Goal: Transaction & Acquisition: Purchase product/service

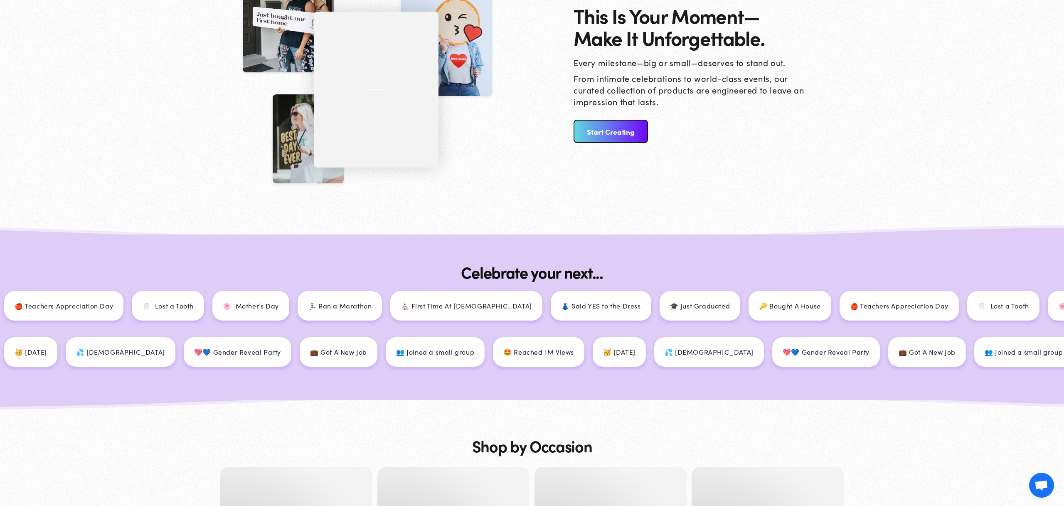
scroll to position [1046, 0]
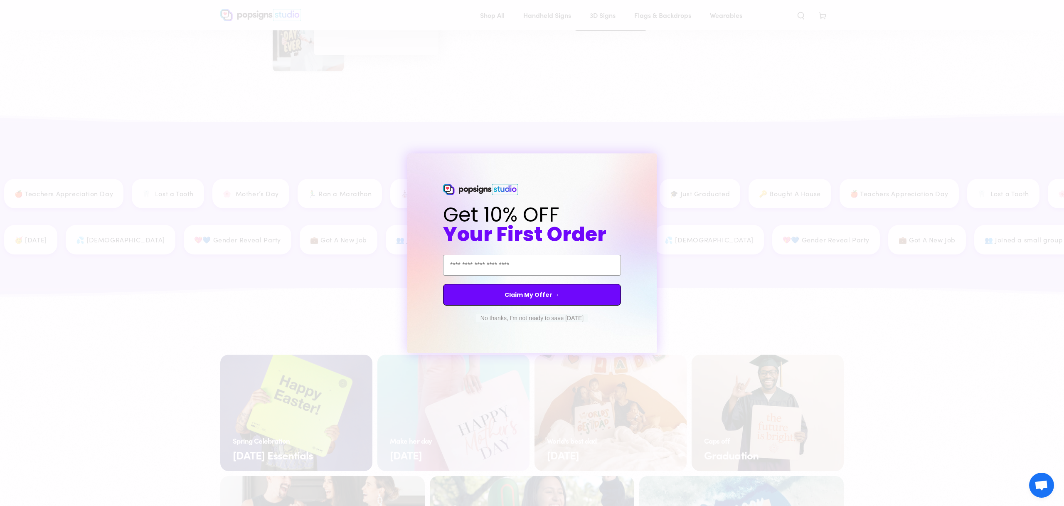
click at [550, 316] on button "No thanks, I'm not ready to save today" at bounding box center [531, 318] width 111 height 8
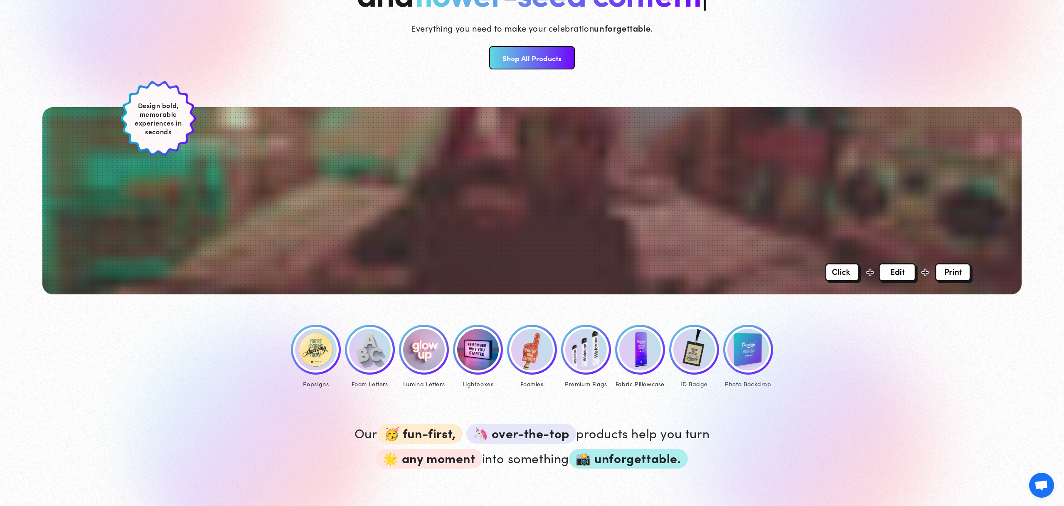
scroll to position [0, 0]
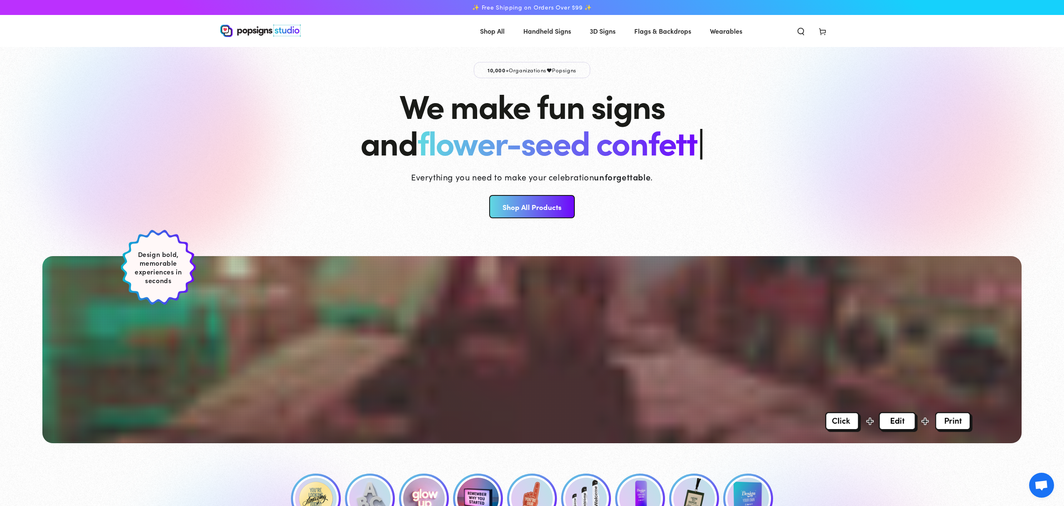
click at [830, 27] on span "Cart" at bounding box center [823, 31] width 22 height 18
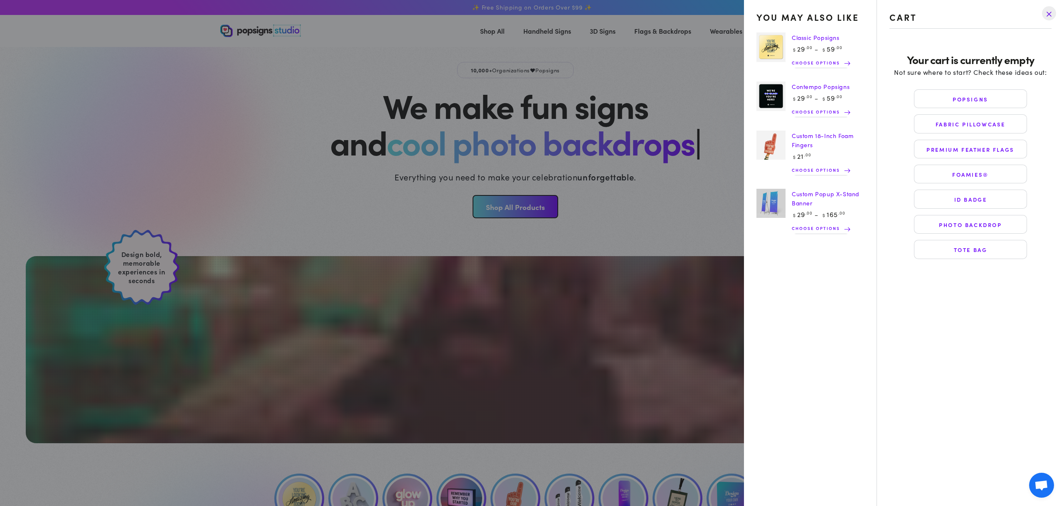
click at [796, 36] on link "Classic Popsigns" at bounding box center [816, 37] width 48 height 8
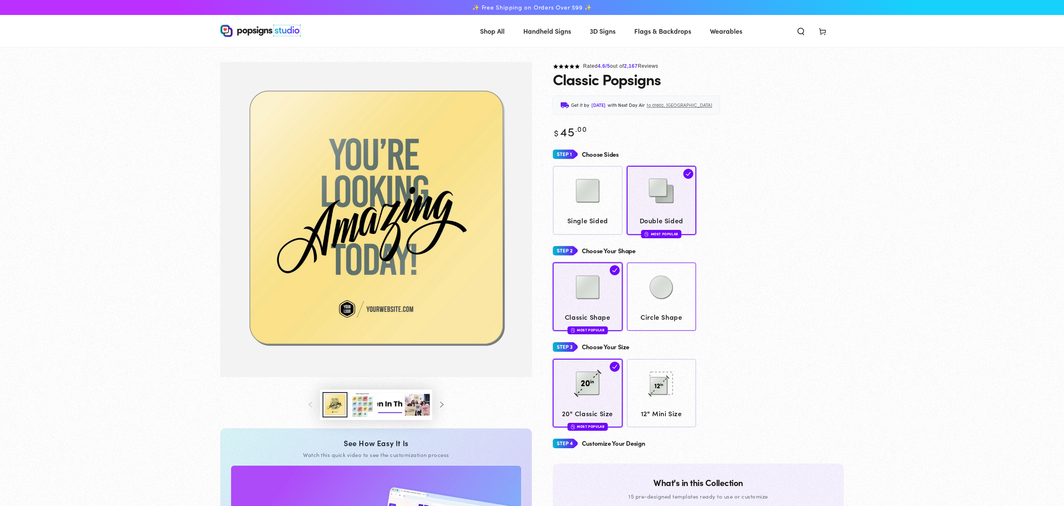
click at [660, 286] on img at bounding box center [662, 287] width 42 height 42
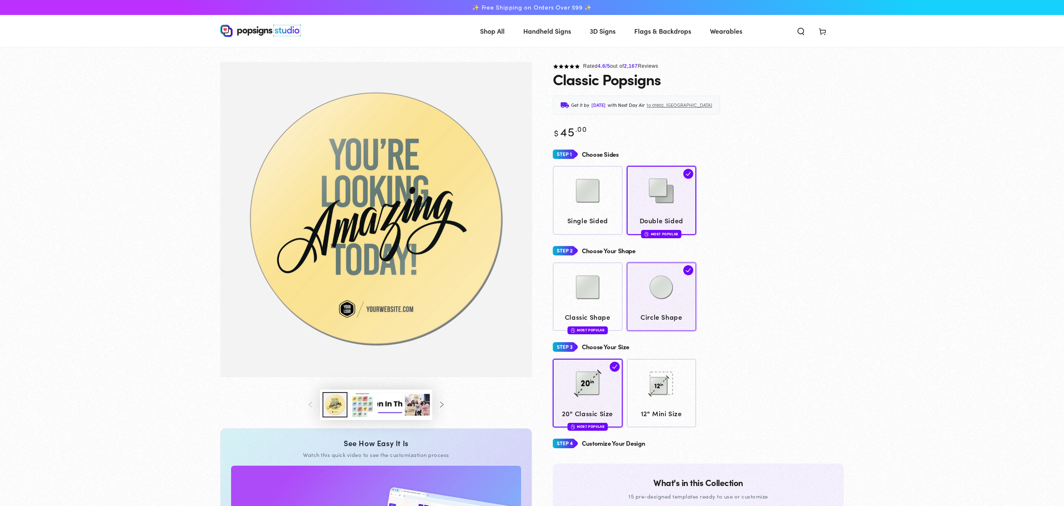
scroll to position [8, 0]
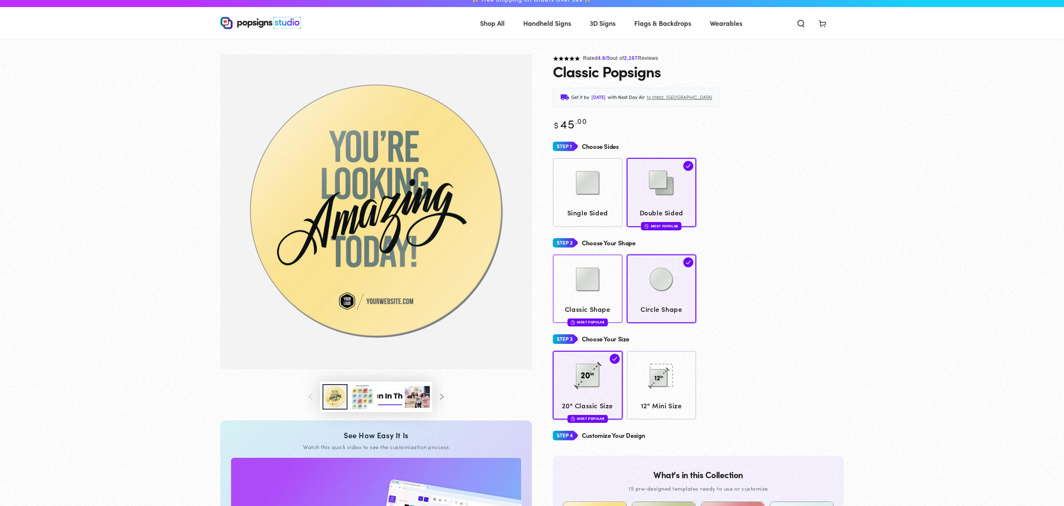
click at [609, 282] on div at bounding box center [588, 280] width 62 height 42
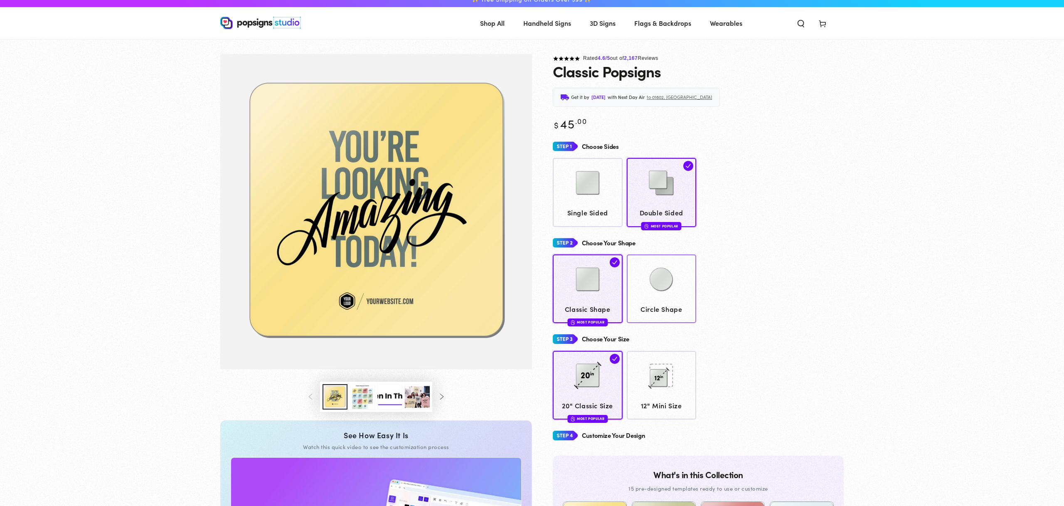
click at [647, 284] on img at bounding box center [662, 280] width 42 height 42
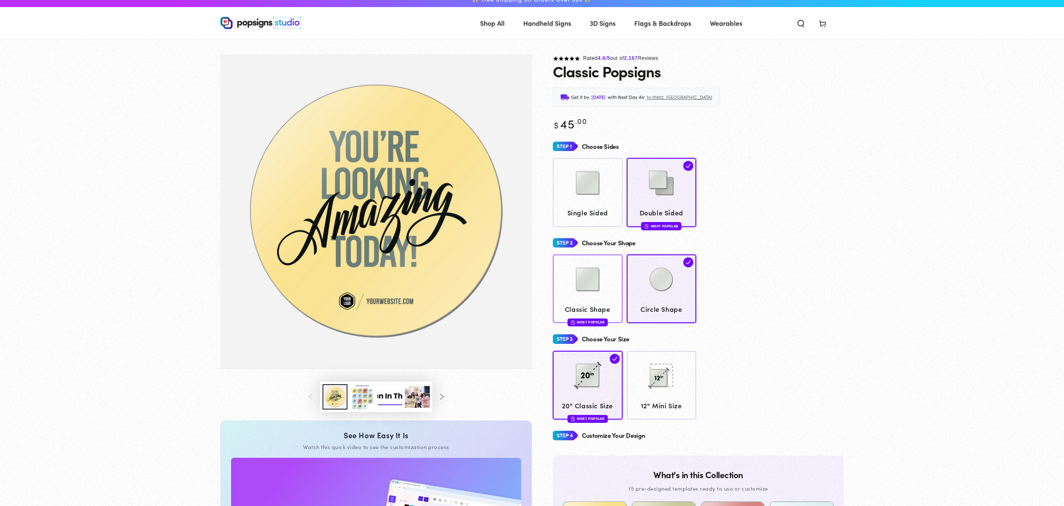
click at [598, 283] on img at bounding box center [588, 280] width 42 height 42
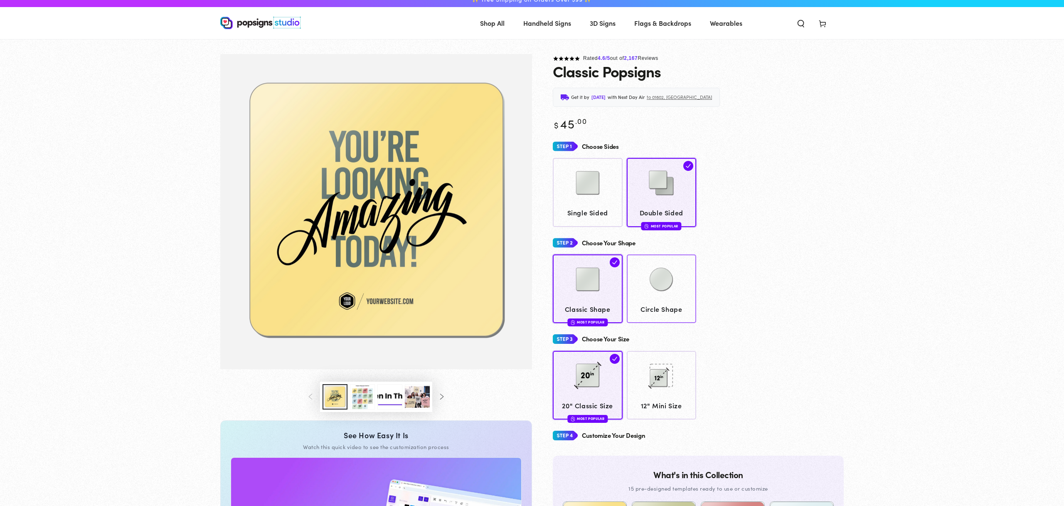
click at [655, 286] on img at bounding box center [662, 280] width 42 height 42
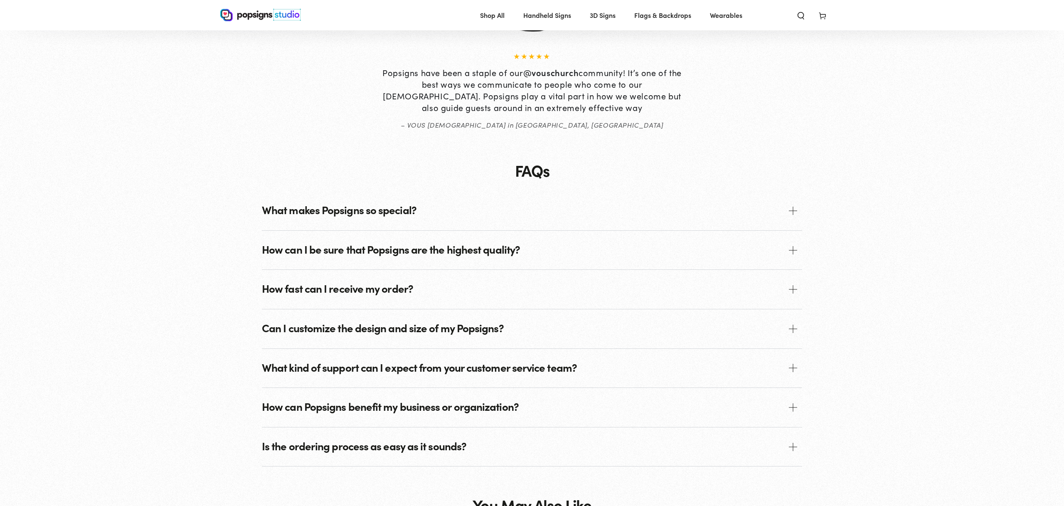
scroll to position [1215, 0]
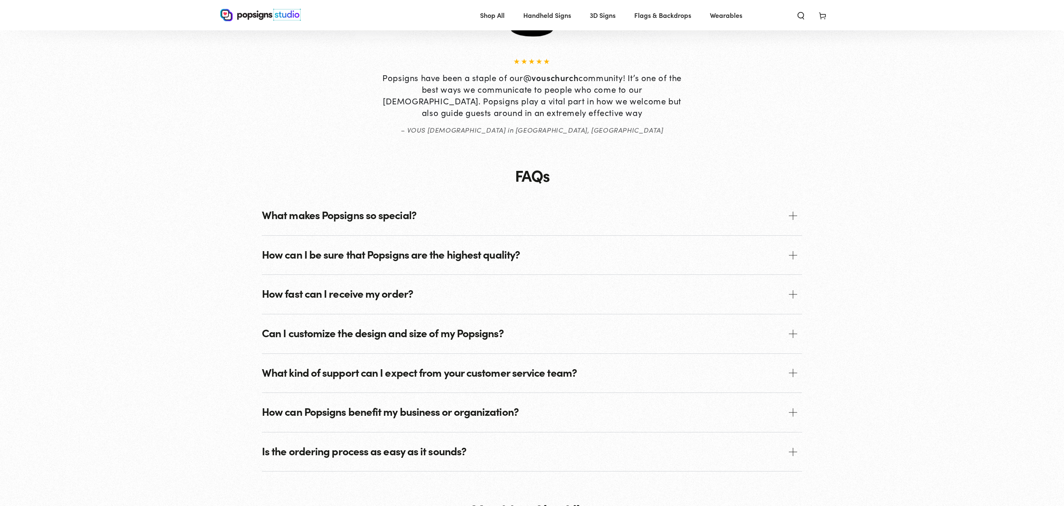
click at [389, 341] on span "Can I customize the design and size of my Popsigns?" at bounding box center [532, 333] width 540 height 39
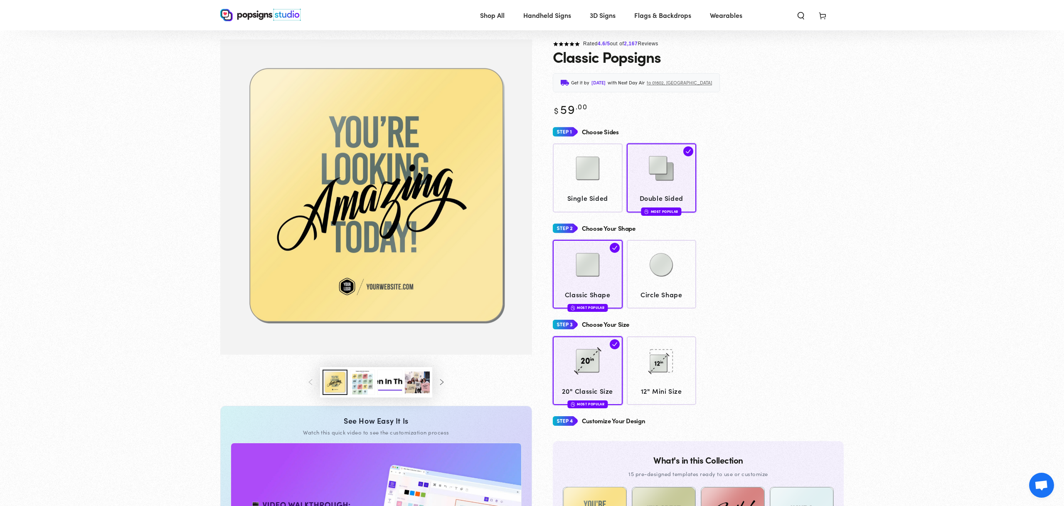
scroll to position [0, 0]
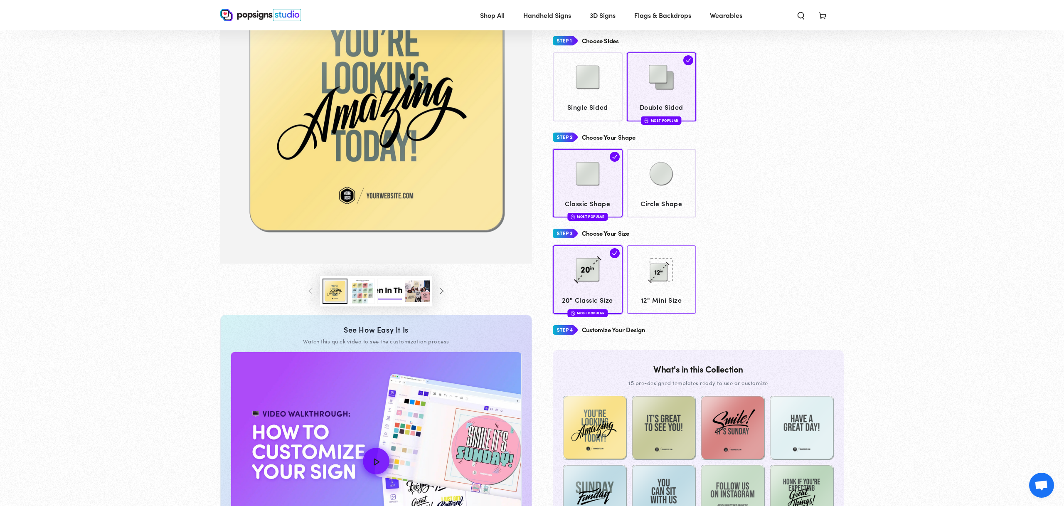
click at [647, 272] on img at bounding box center [662, 270] width 42 height 42
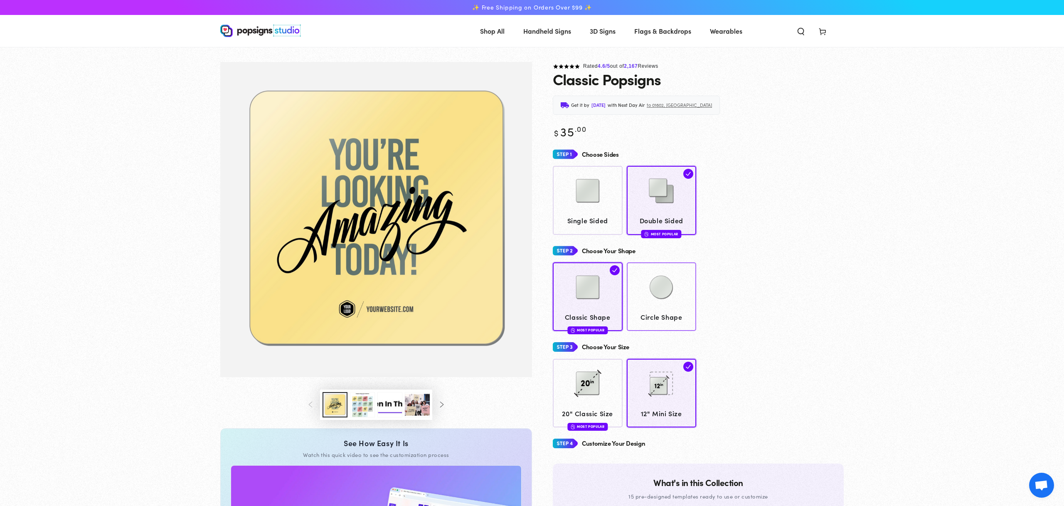
click at [674, 297] on img at bounding box center [662, 287] width 42 height 42
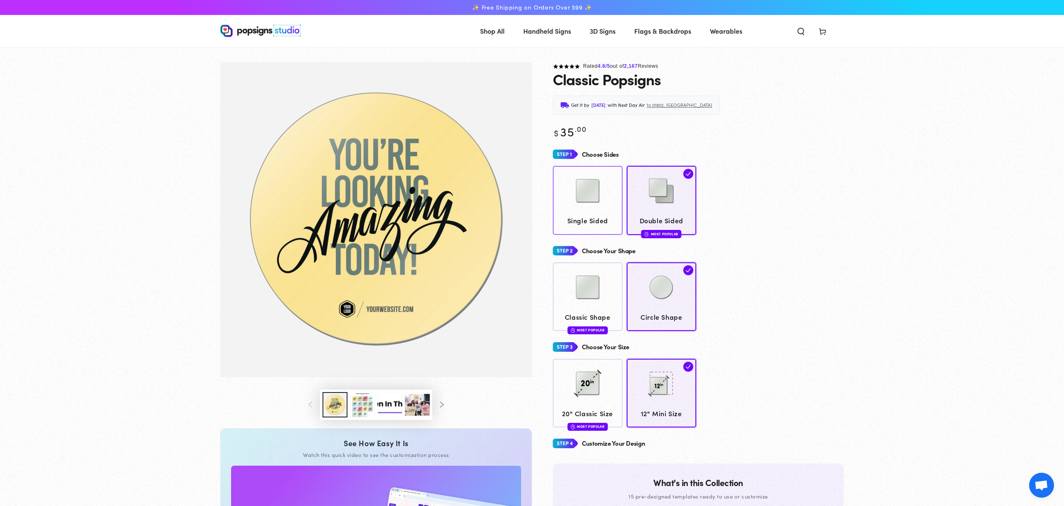
click at [608, 205] on img at bounding box center [588, 191] width 42 height 42
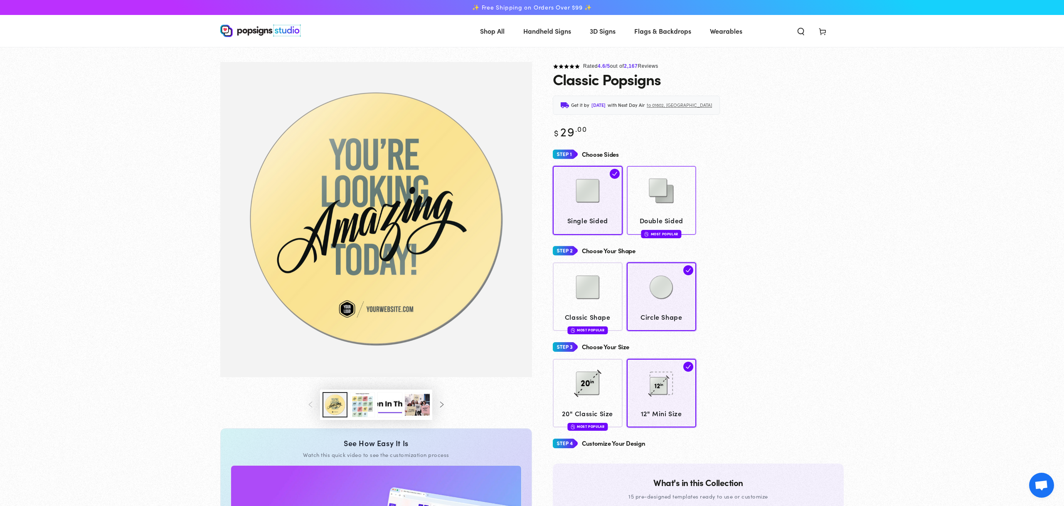
click at [662, 210] on img at bounding box center [662, 191] width 42 height 42
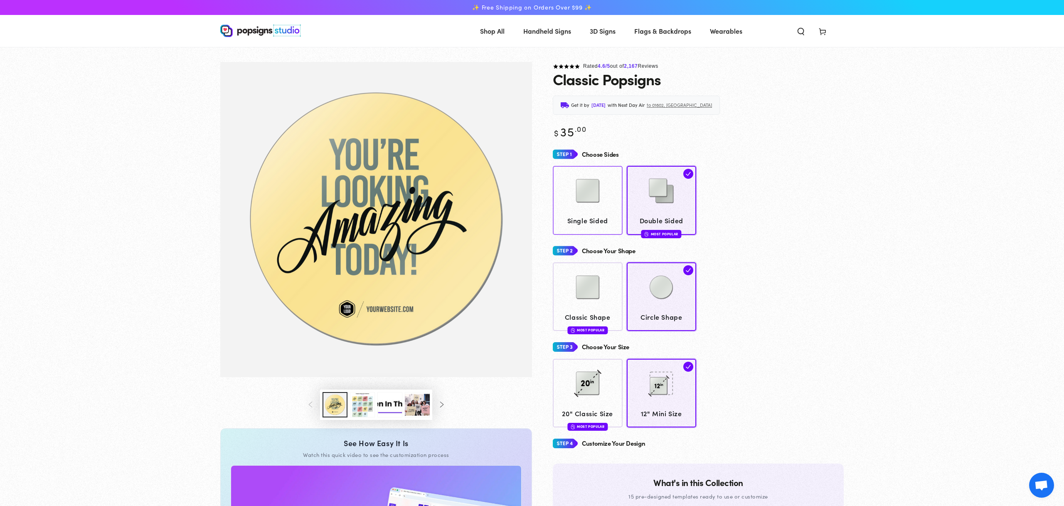
click at [607, 206] on img at bounding box center [588, 191] width 42 height 42
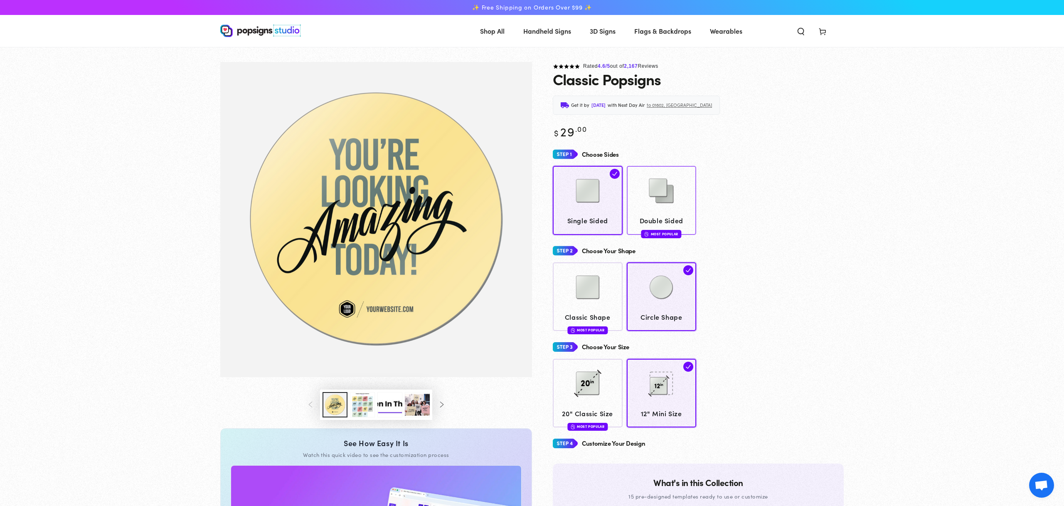
click at [646, 207] on img at bounding box center [662, 191] width 42 height 42
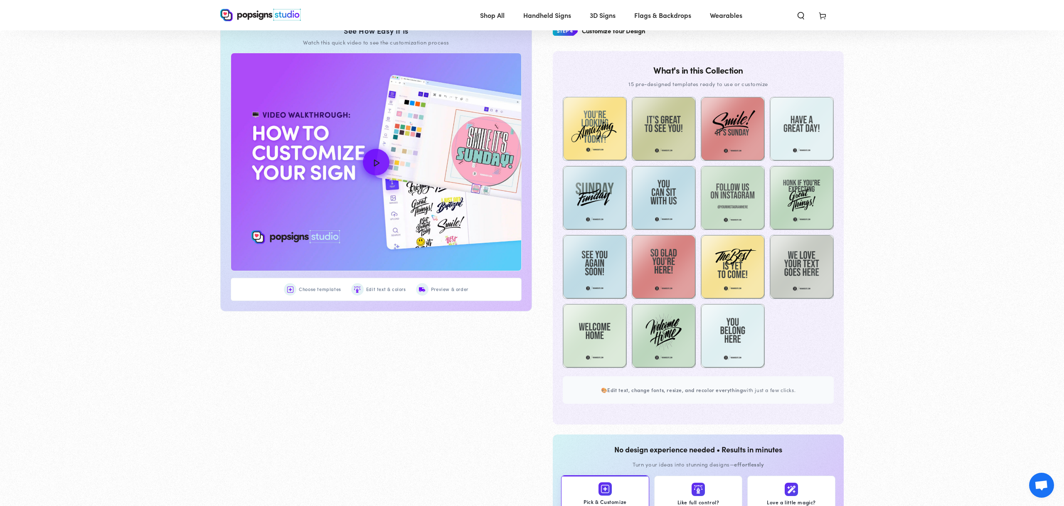
scroll to position [353, 0]
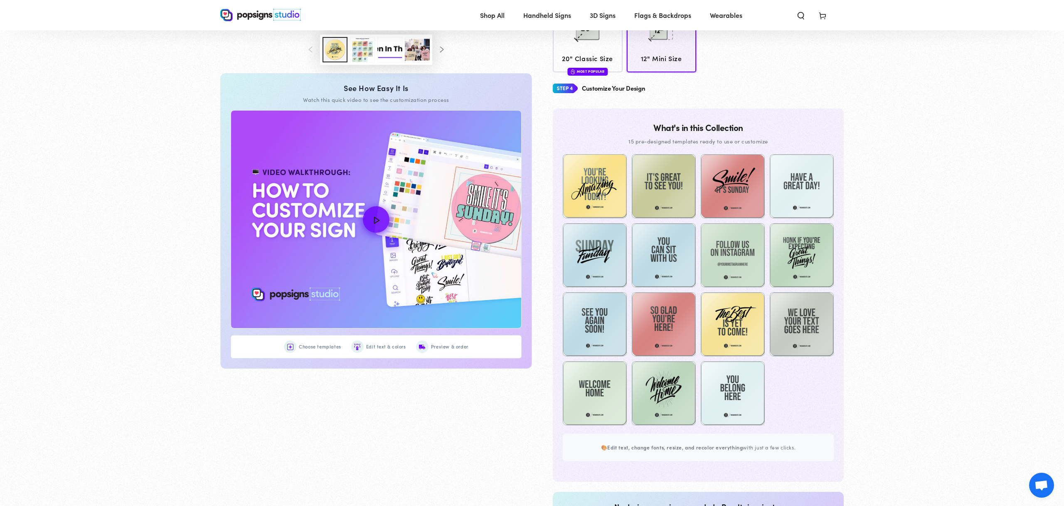
drag, startPoint x: 604, startPoint y: 452, endPoint x: 626, endPoint y: 440, distance: 25.3
click at [606, 451] on div "🎨 Edit text, change fonts, resize, and recolor everything with just a few click…" at bounding box center [698, 447] width 271 height 27
click at [642, 331] on img at bounding box center [664, 323] width 64 height 64
click at [661, 293] on img at bounding box center [664, 323] width 64 height 64
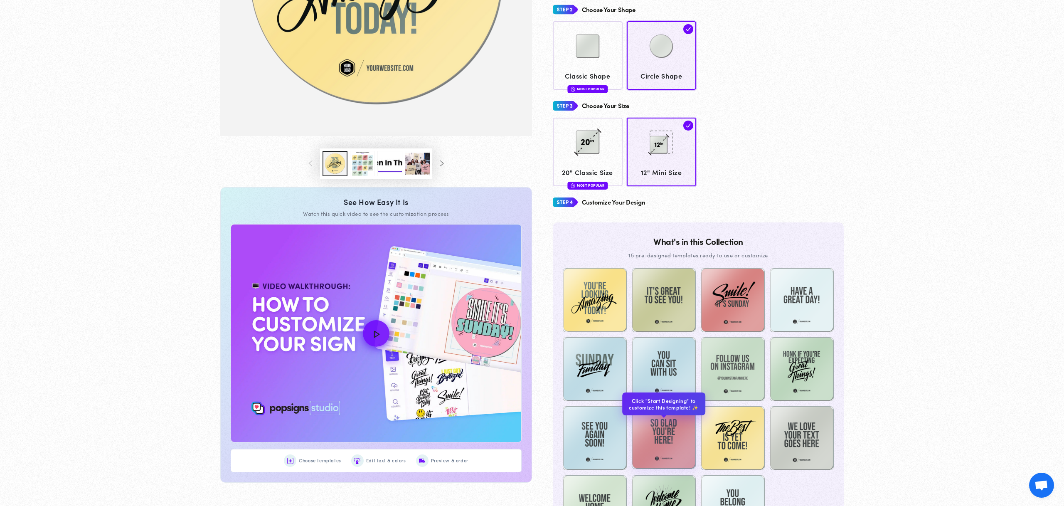
scroll to position [284, 0]
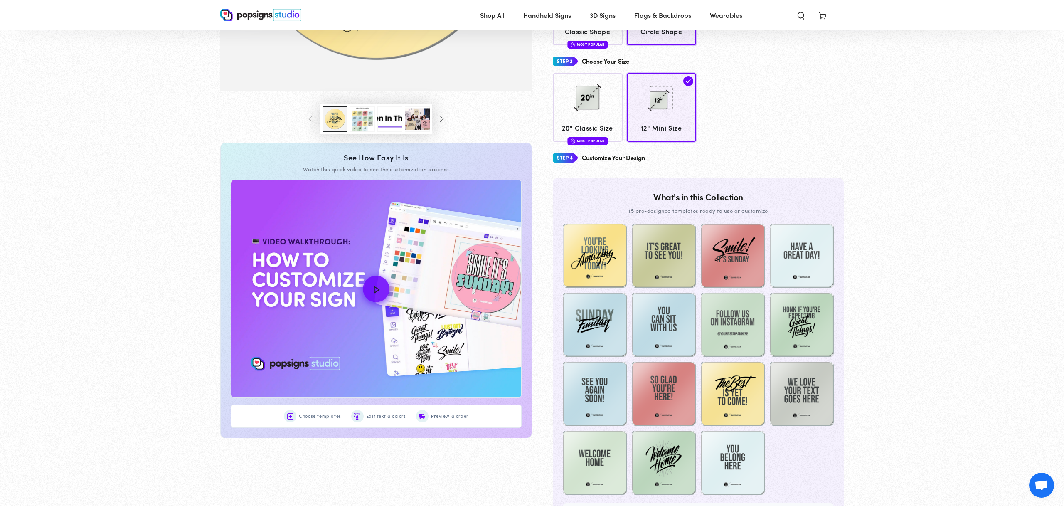
click at [572, 158] on img at bounding box center [565, 157] width 25 height 15
click at [666, 258] on img at bounding box center [664, 254] width 64 height 64
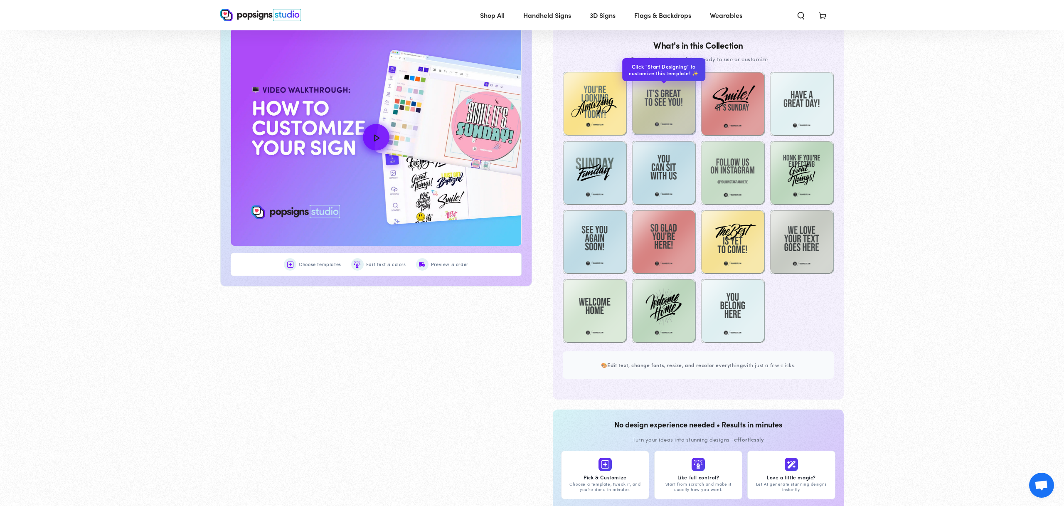
scroll to position [460, 0]
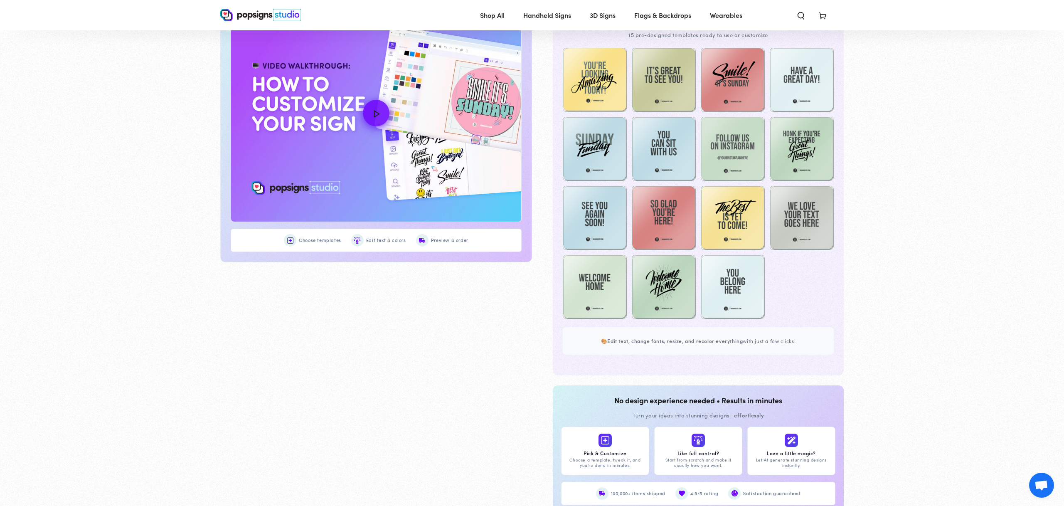
click at [648, 334] on div "🎨 Edit text, change fonts, resize, and recolor everything with just a few click…" at bounding box center [698, 340] width 271 height 27
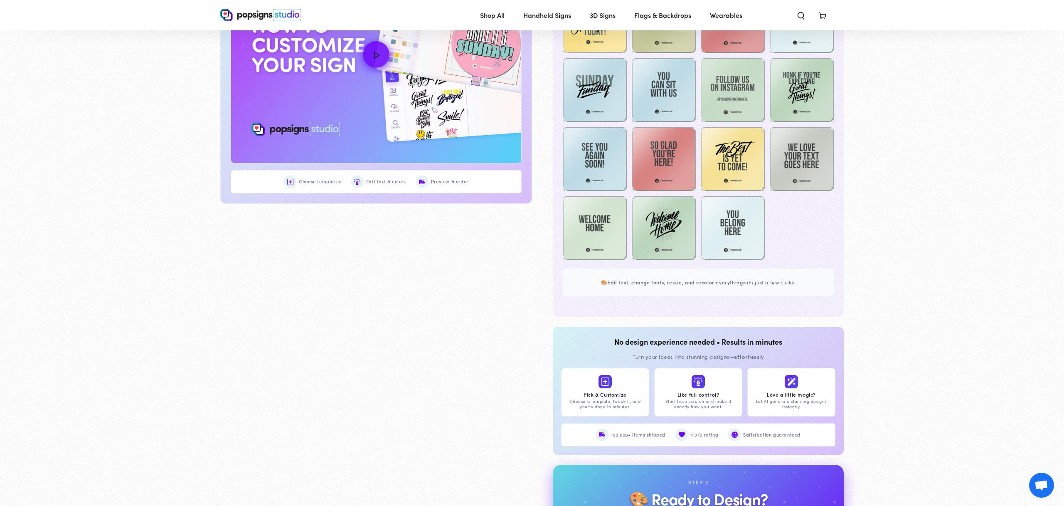
scroll to position [524, 0]
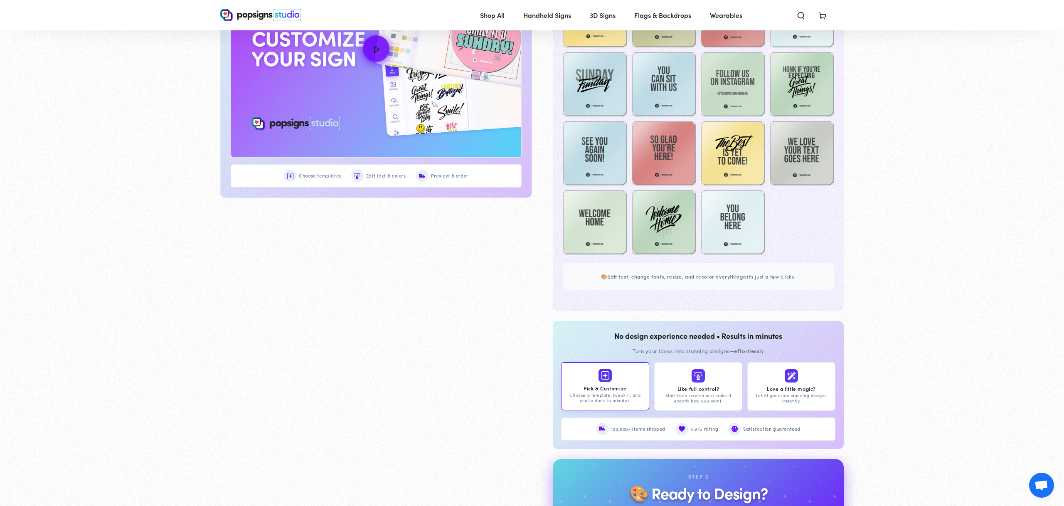
click at [604, 375] on img at bounding box center [605, 375] width 8 height 8
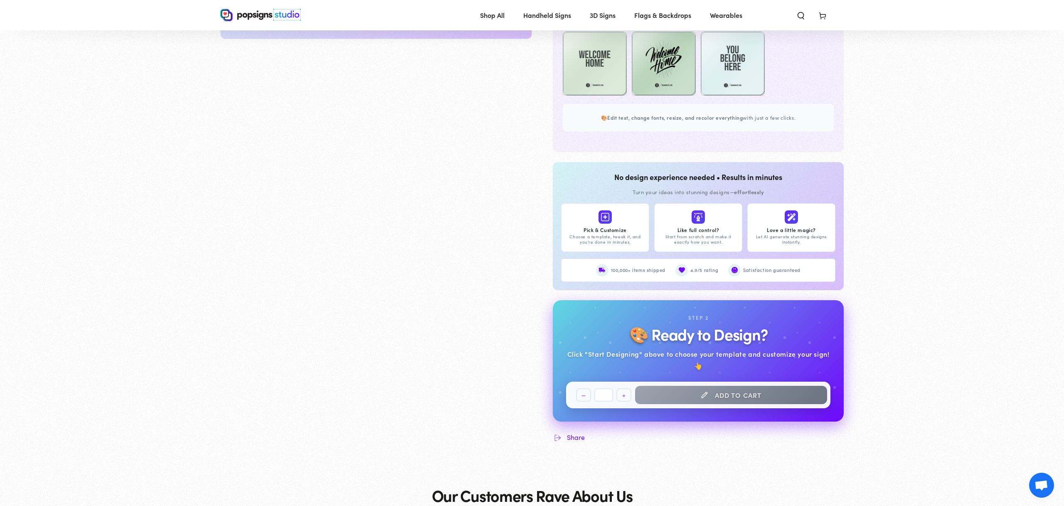
scroll to position [724, 0]
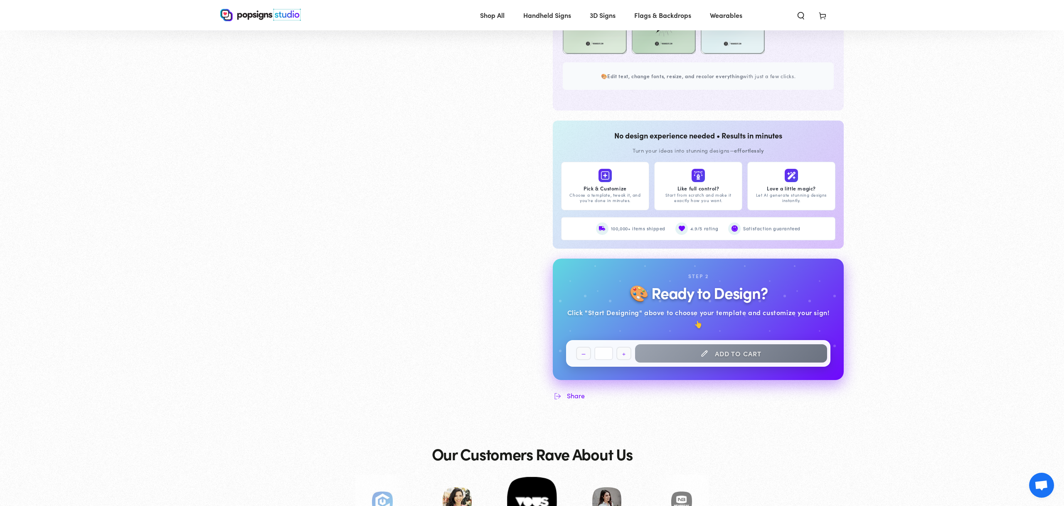
click at [697, 301] on h2 "🎨 Ready to Design?" at bounding box center [698, 292] width 138 height 17
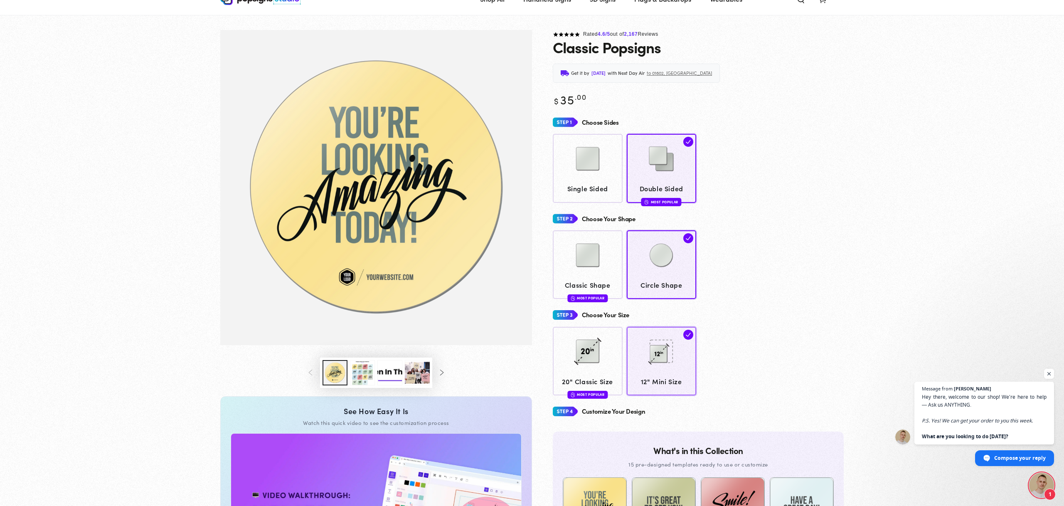
scroll to position [0, 0]
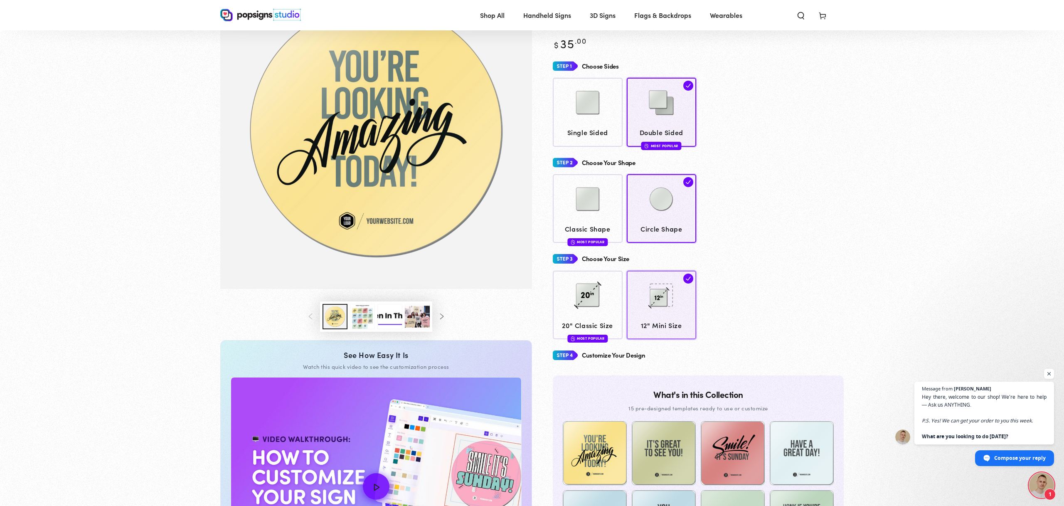
click at [657, 313] on img at bounding box center [662, 295] width 42 height 42
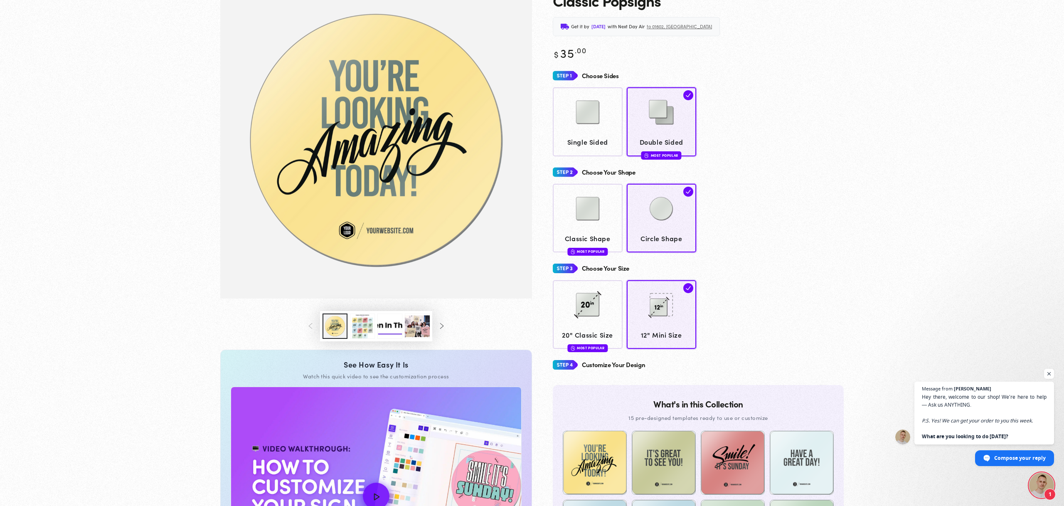
scroll to position [313, 0]
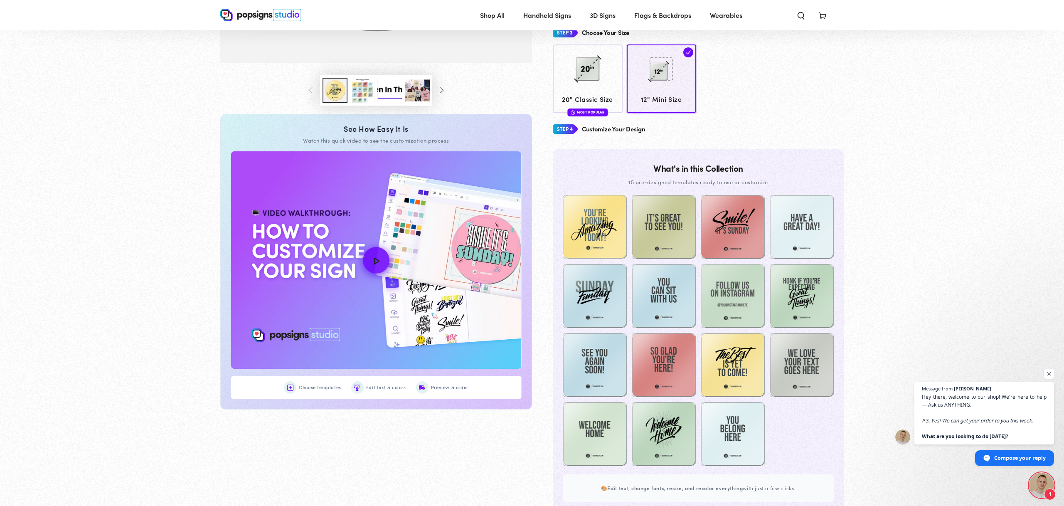
click at [424, 286] on img "How to Customize Your Design" at bounding box center [376, 259] width 290 height 217
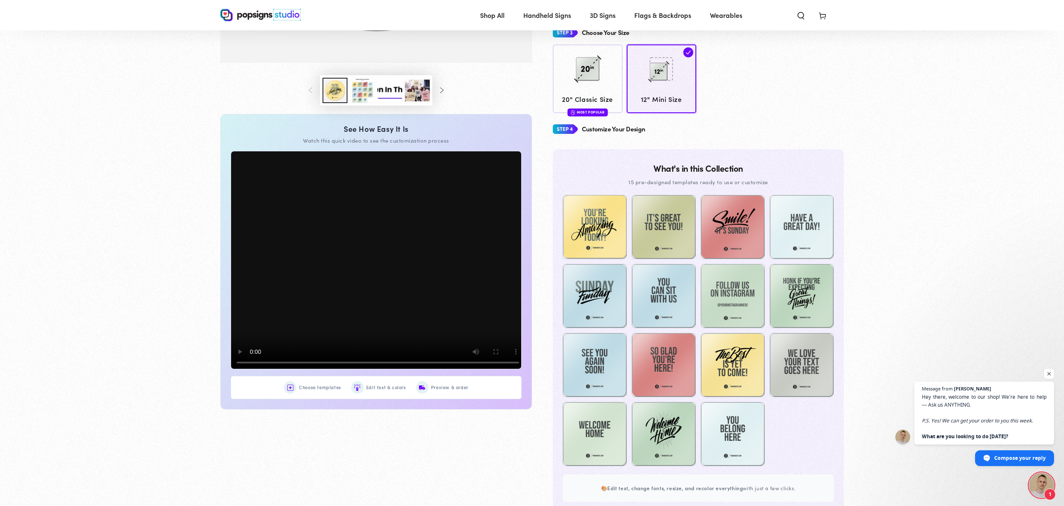
click at [321, 287] on video at bounding box center [378, 261] width 296 height 222
click at [607, 221] on img at bounding box center [595, 226] width 64 height 64
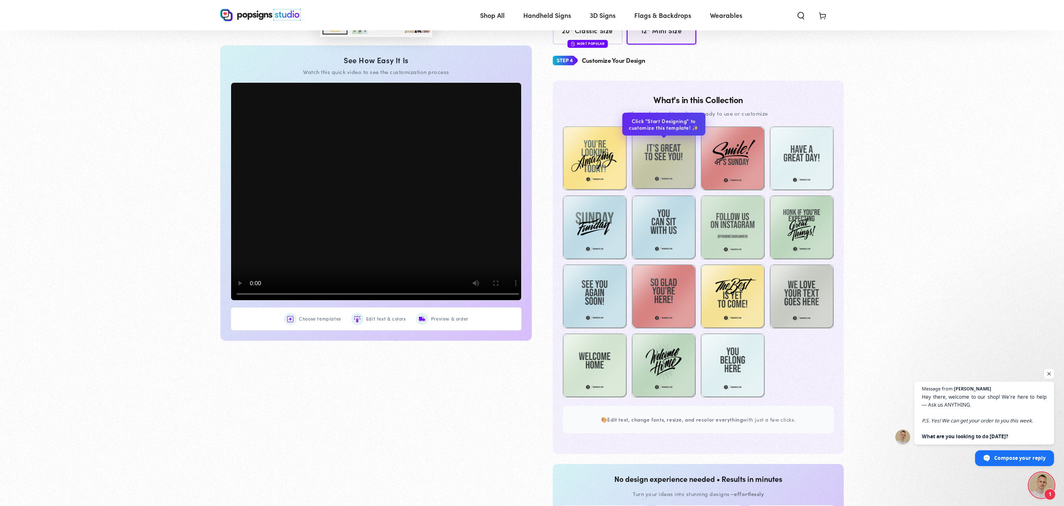
scroll to position [383, 0]
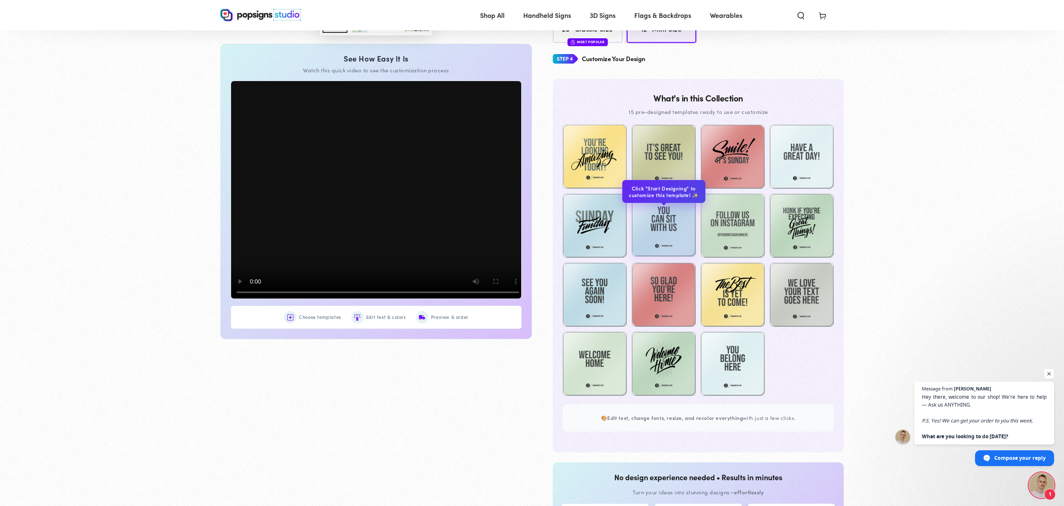
click at [643, 237] on img at bounding box center [664, 224] width 64 height 64
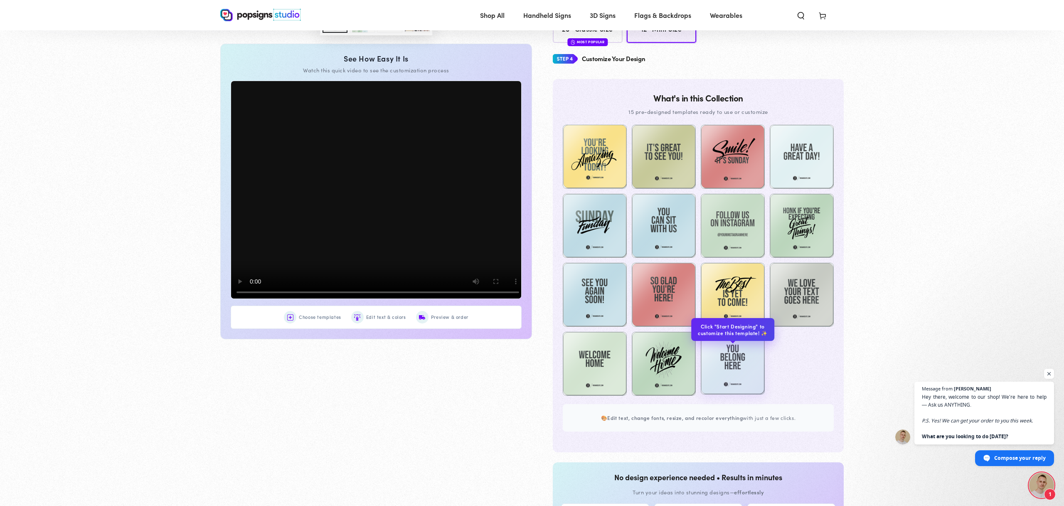
click at [750, 364] on img at bounding box center [733, 362] width 64 height 64
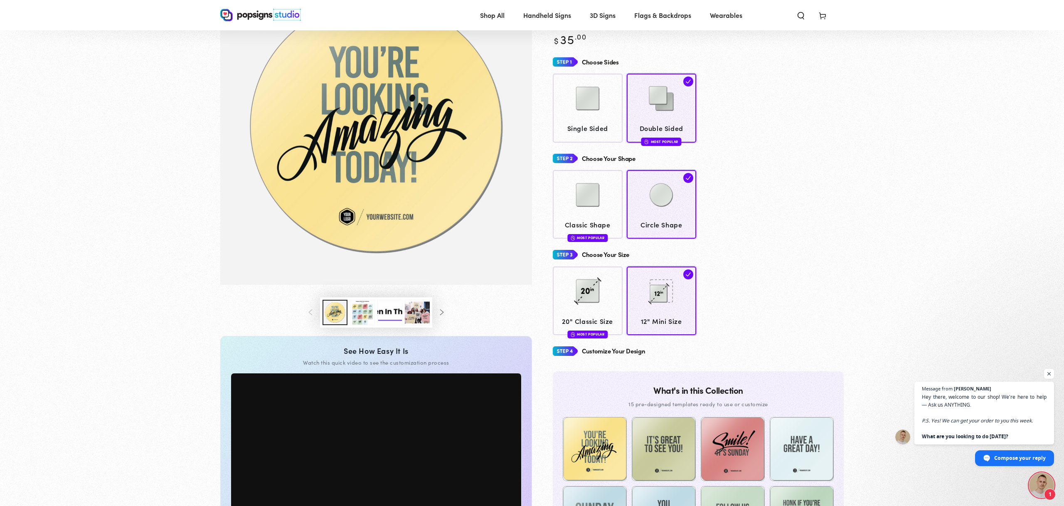
scroll to position [0, 0]
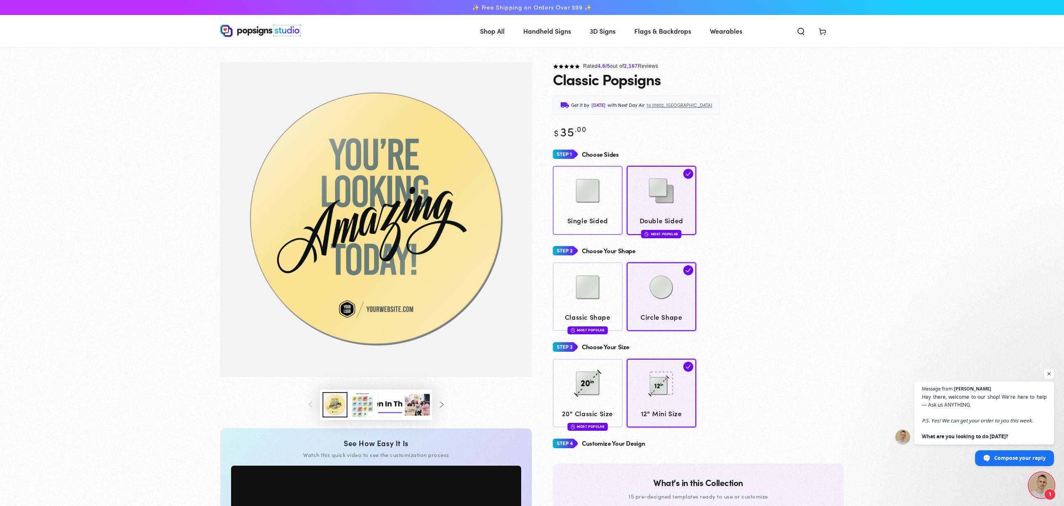
click at [589, 195] on img at bounding box center [588, 191] width 42 height 42
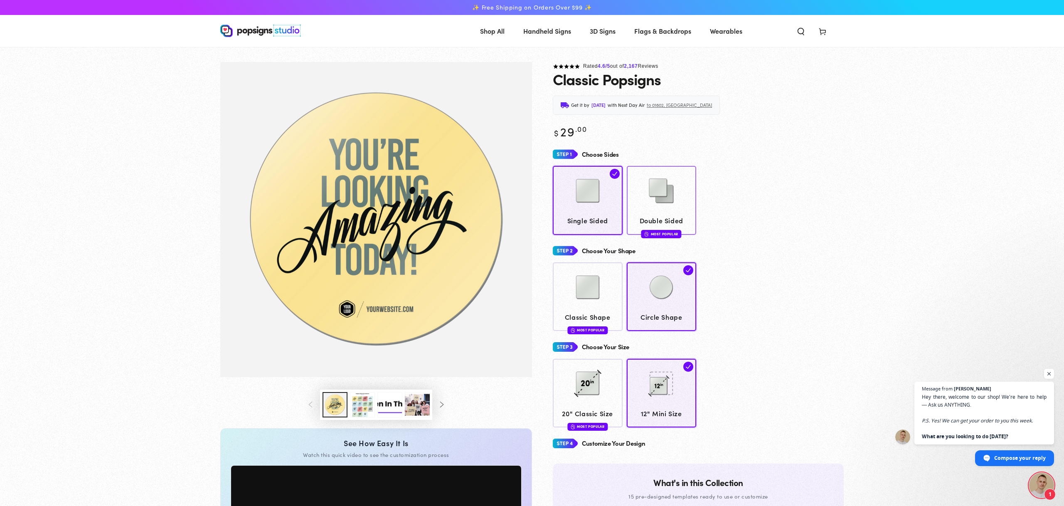
click at [650, 205] on img at bounding box center [662, 191] width 42 height 42
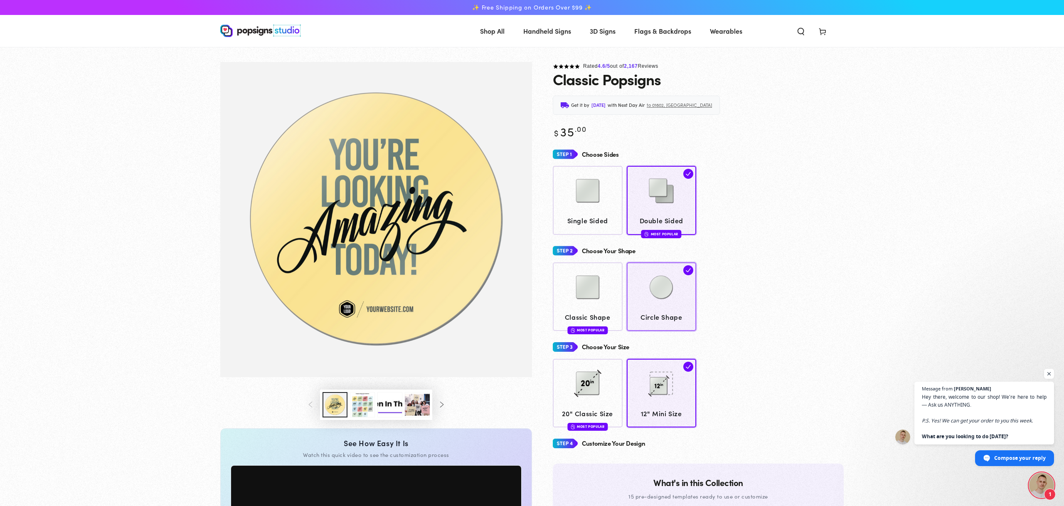
click at [645, 303] on img at bounding box center [662, 287] width 42 height 42
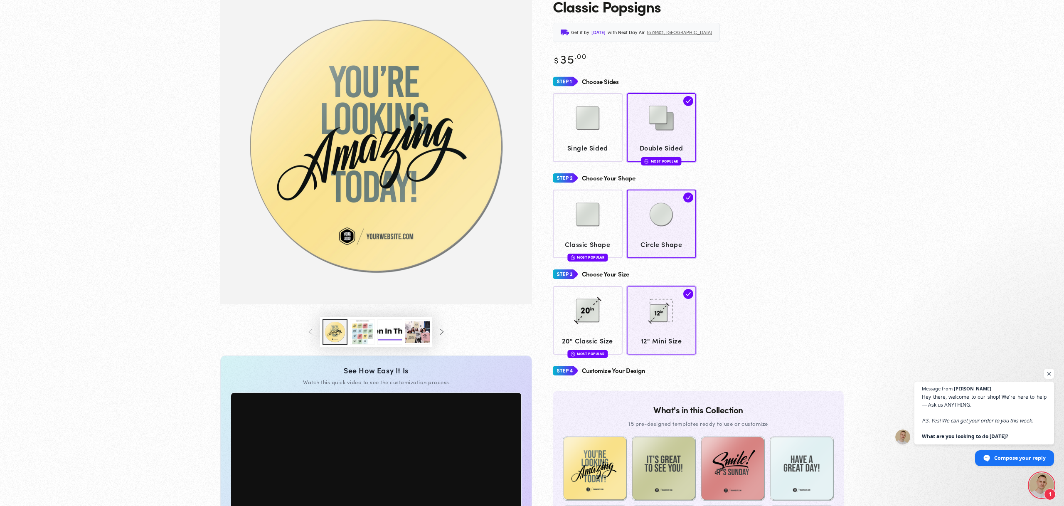
click at [655, 317] on img at bounding box center [662, 311] width 42 height 42
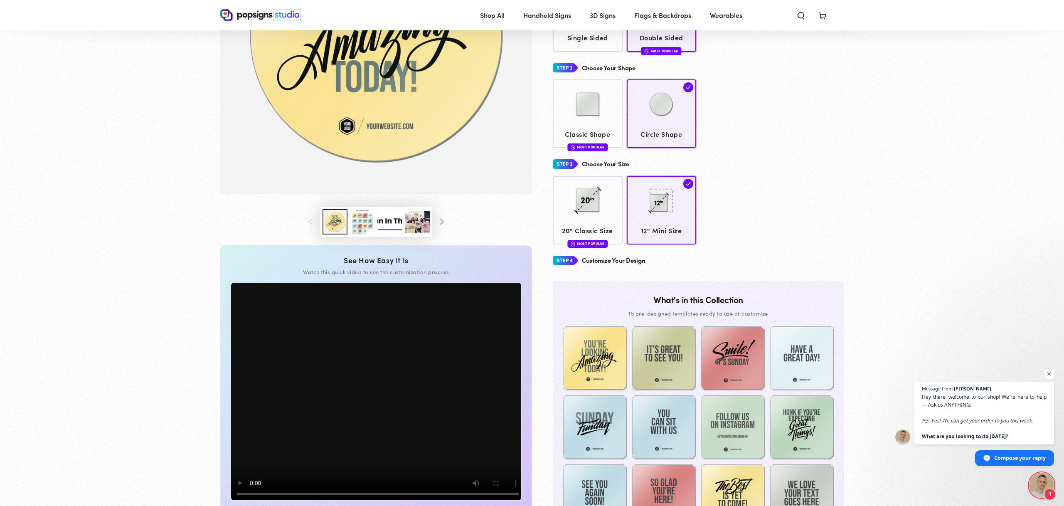
scroll to position [257, 0]
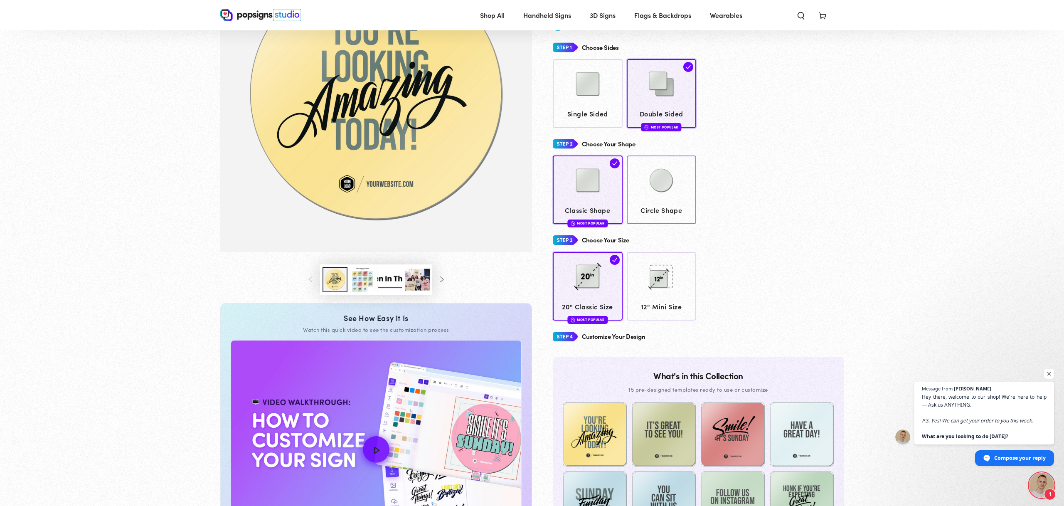
click at [662, 179] on img at bounding box center [662, 181] width 42 height 42
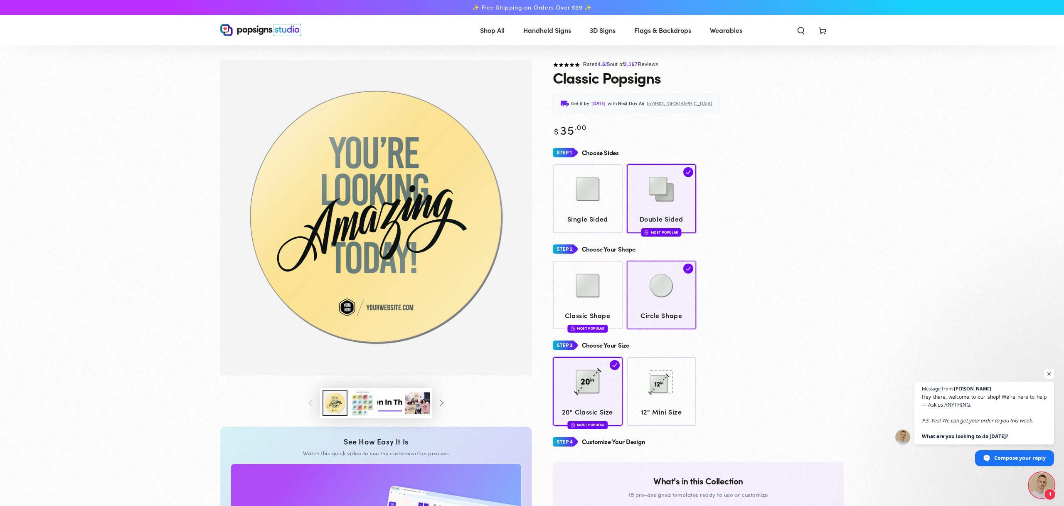
click at [668, 261] on link "Circle Shape" at bounding box center [662, 295] width 70 height 69
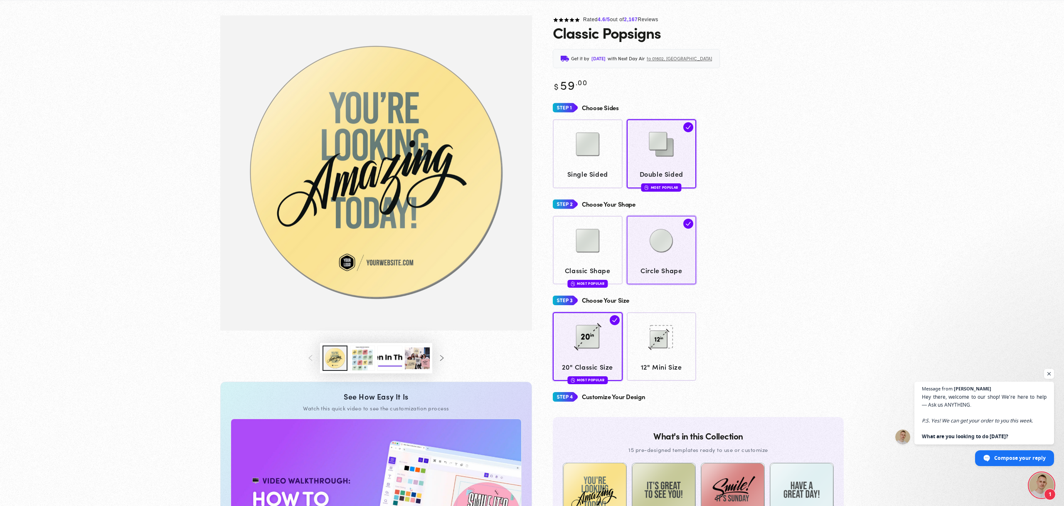
scroll to position [47, 0]
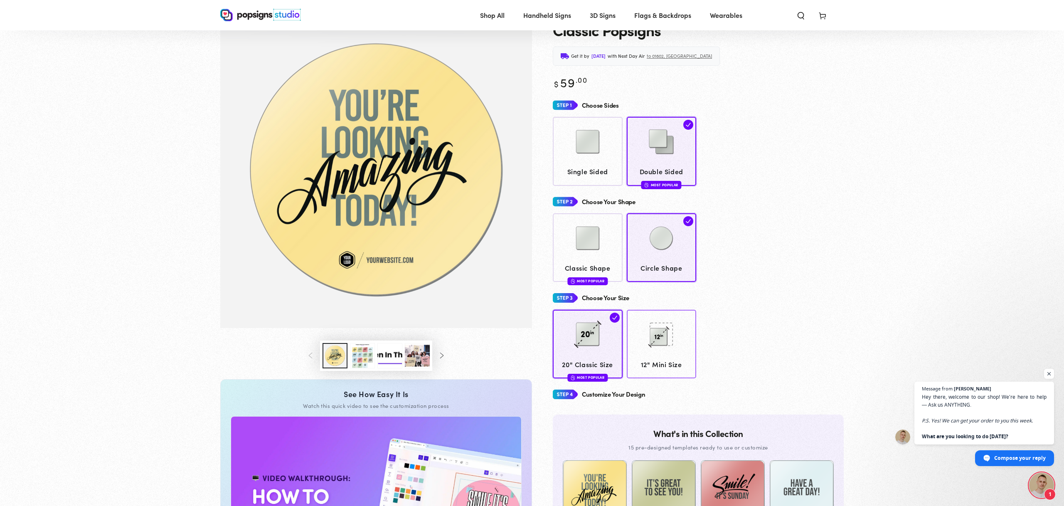
click at [668, 323] on img at bounding box center [662, 334] width 42 height 42
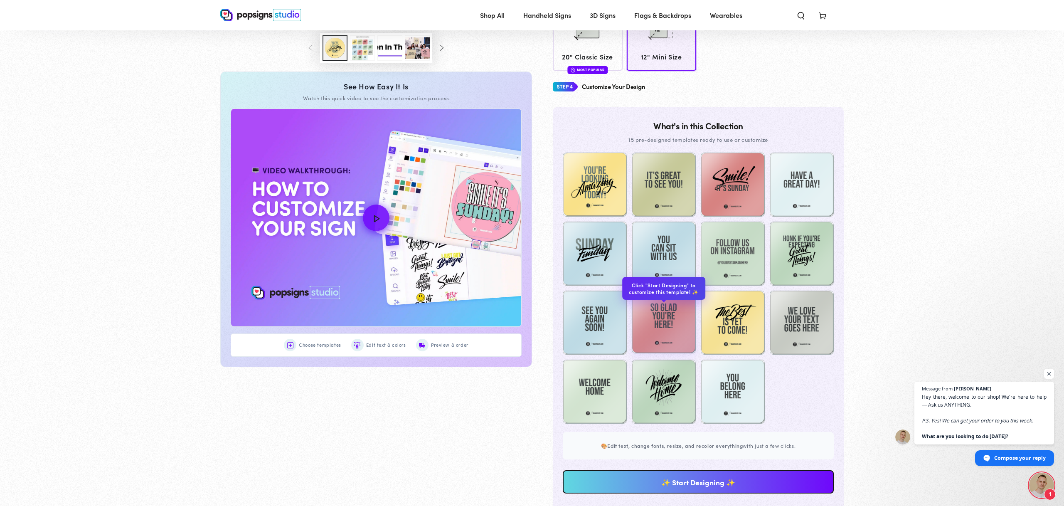
scroll to position [518, 0]
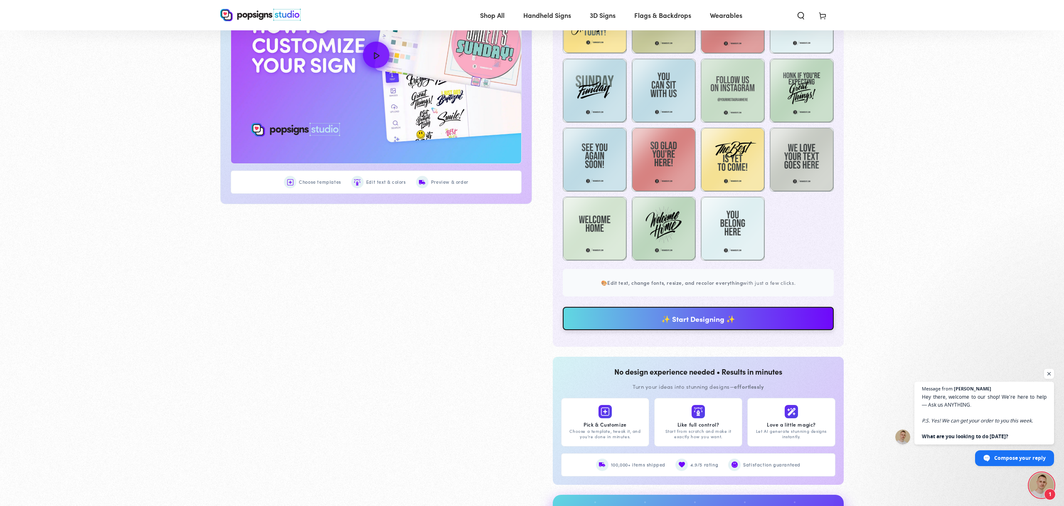
click at [663, 320] on link "✨ Start Designing ✨" at bounding box center [698, 318] width 271 height 23
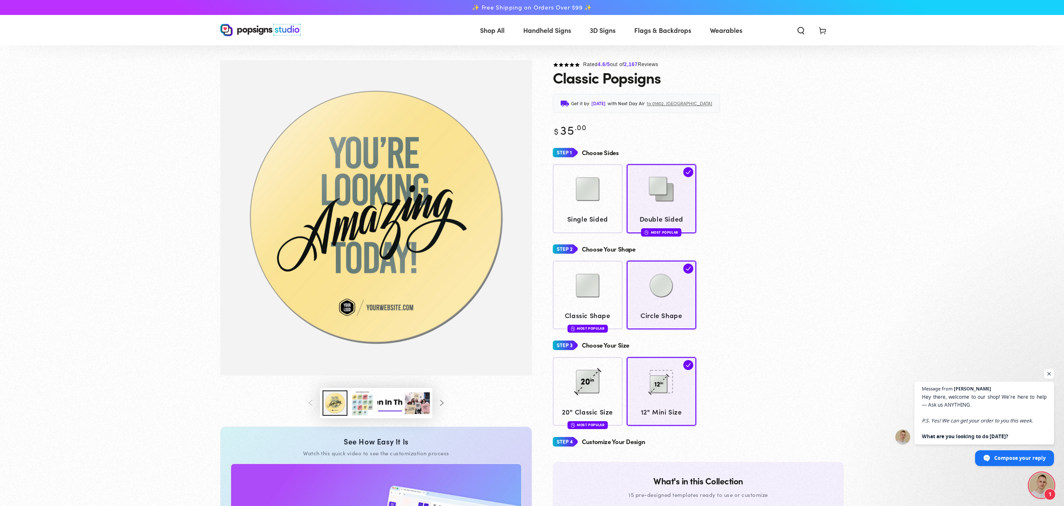
scroll to position [0, 0]
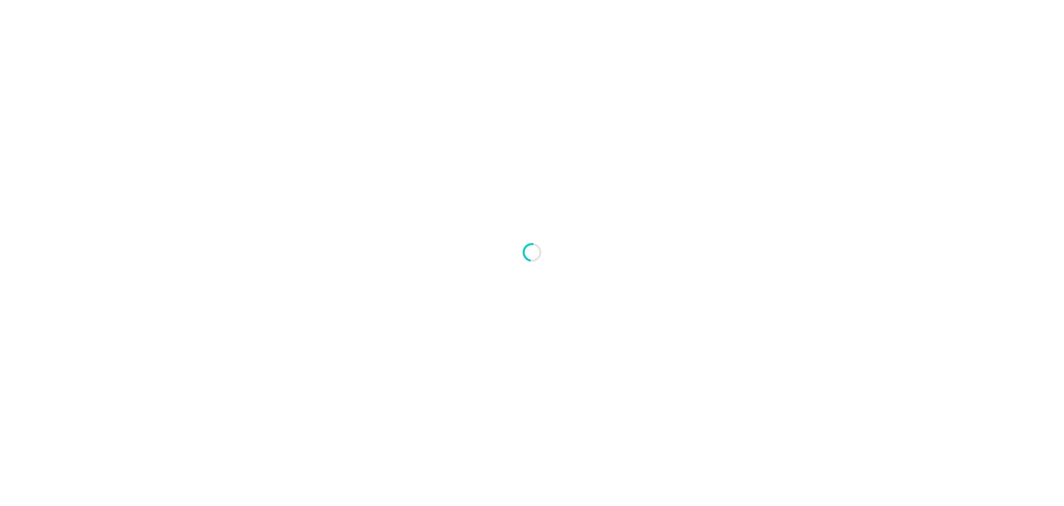
type textarea "An ancient tree with a door leading to a magical world"
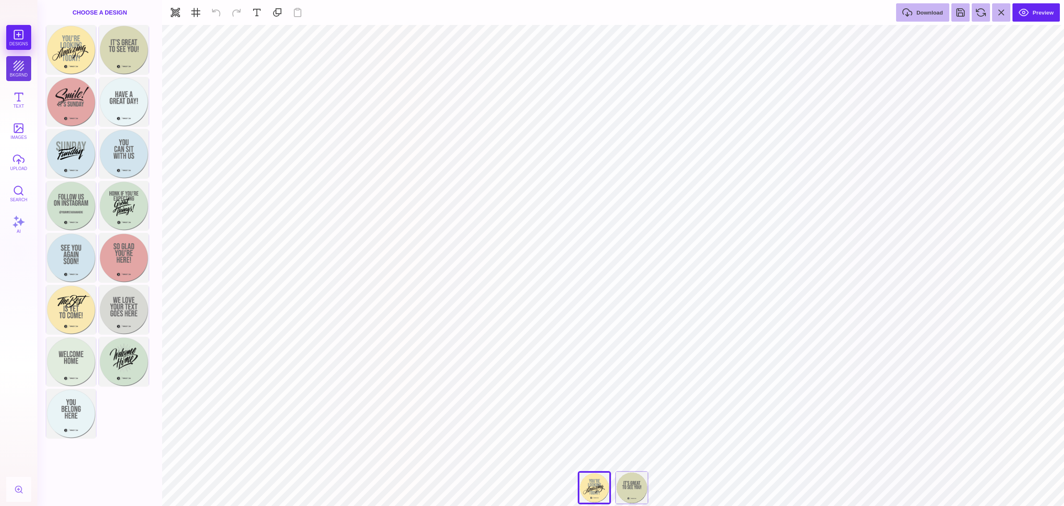
click at [24, 62] on button "bkgrnd" at bounding box center [18, 68] width 25 height 25
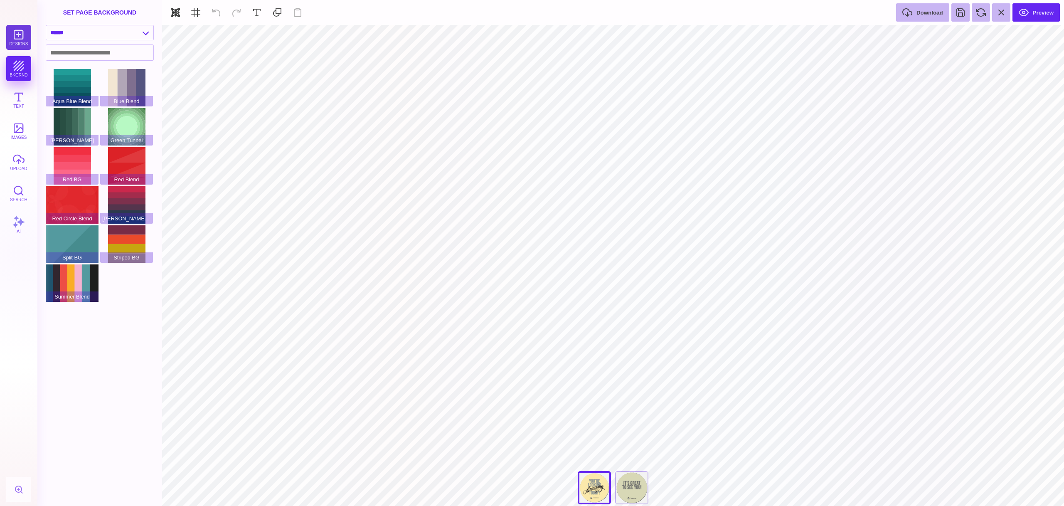
click at [21, 38] on button "Designs" at bounding box center [18, 37] width 25 height 25
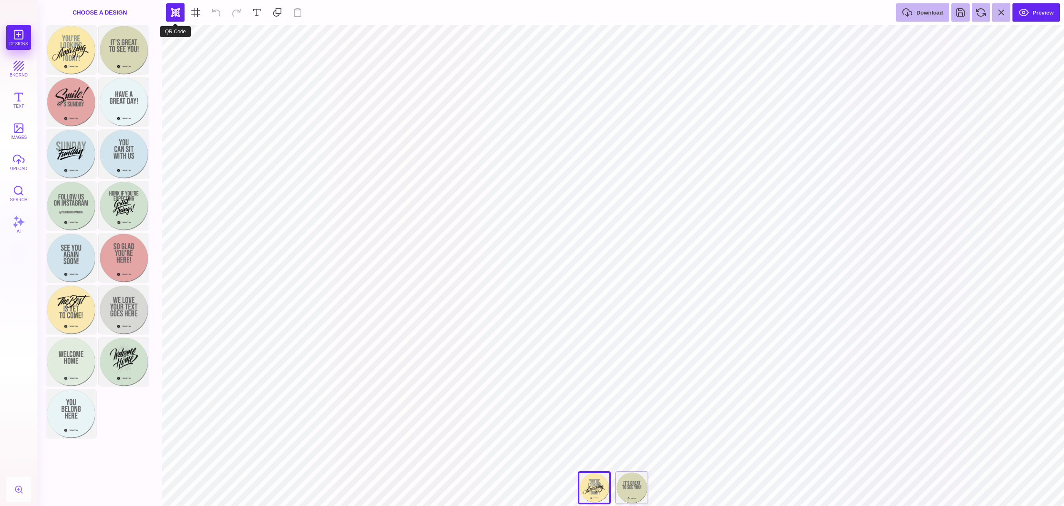
click at [180, 15] on button "button" at bounding box center [175, 12] width 18 height 18
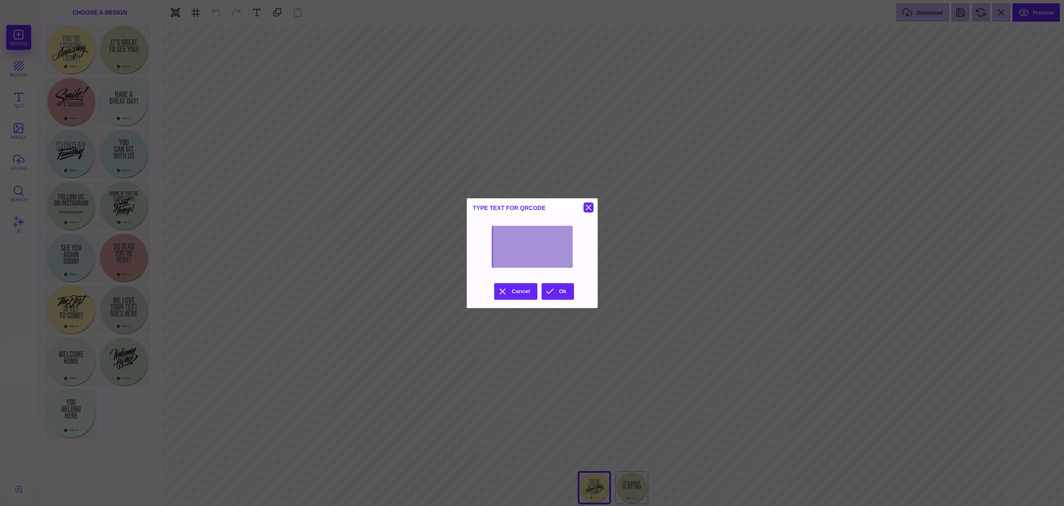
click at [594, 202] on button at bounding box center [589, 207] width 10 height 10
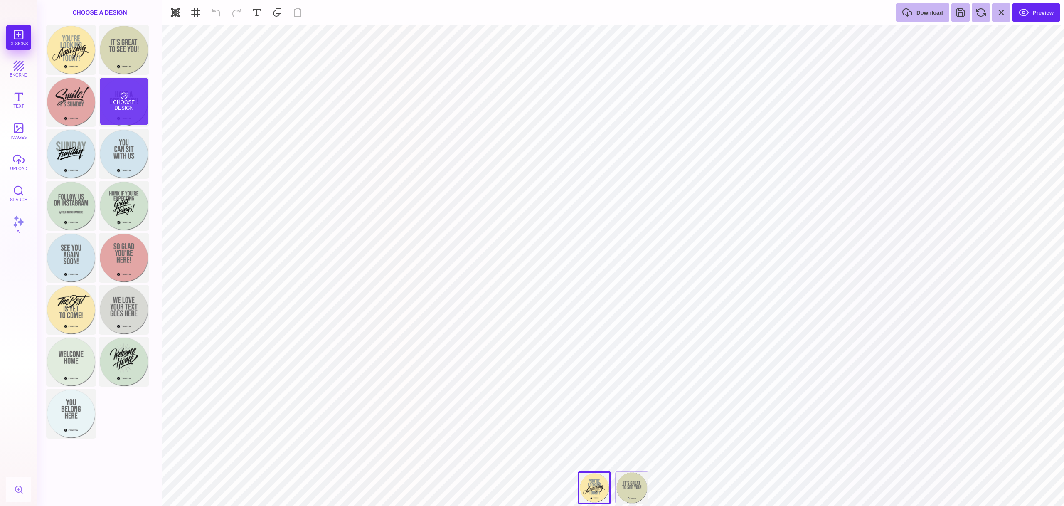
click at [125, 118] on div "Choose Design" at bounding box center [124, 101] width 49 height 47
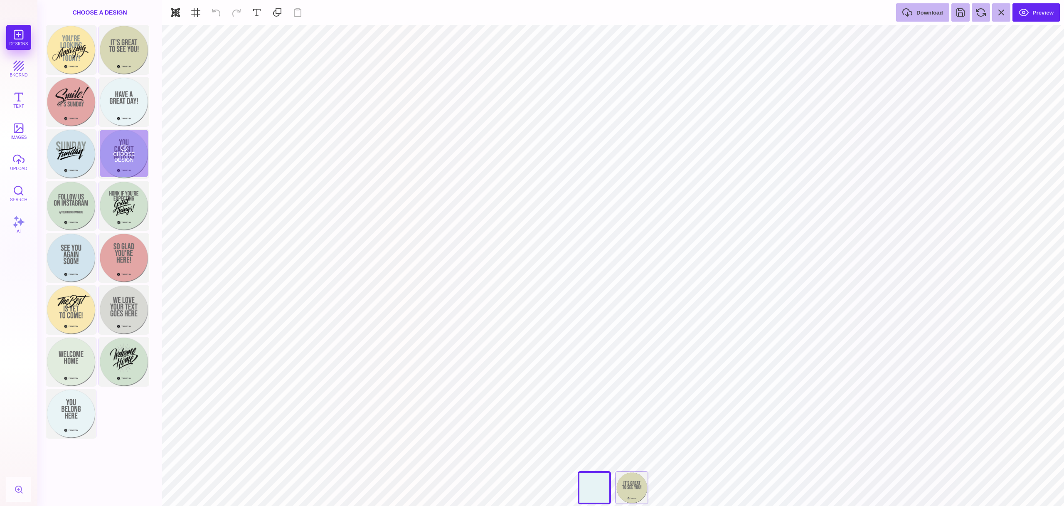
click at [120, 178] on div "Choose Design" at bounding box center [124, 154] width 51 height 50
click at [127, 69] on div "Choose Design" at bounding box center [124, 49] width 49 height 47
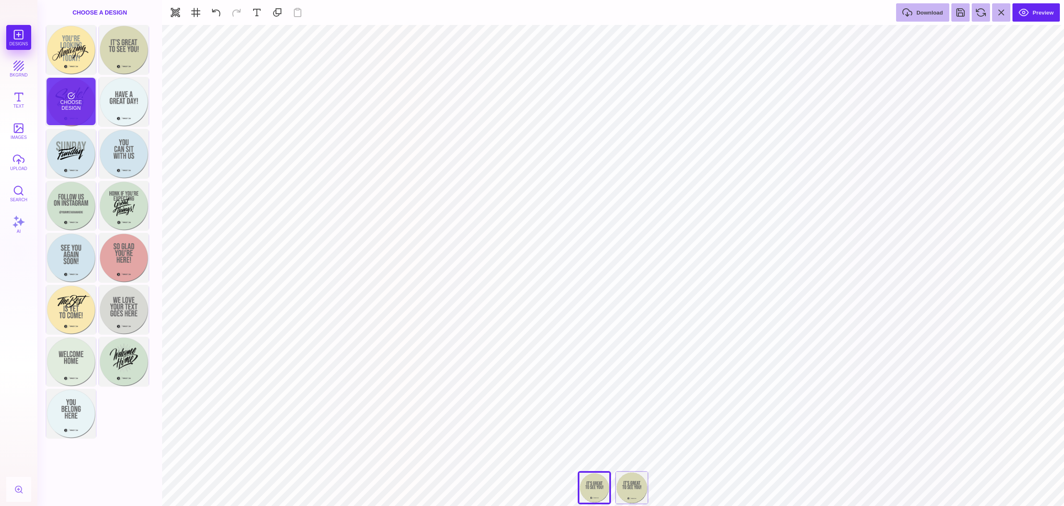
click at [69, 91] on div "Choose Design" at bounding box center [71, 101] width 49 height 47
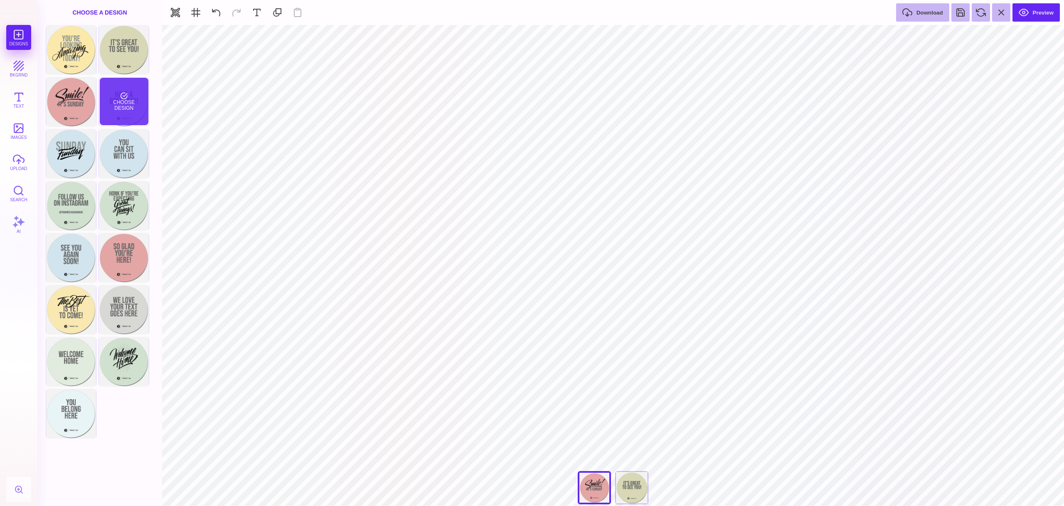
type input "#231F20"
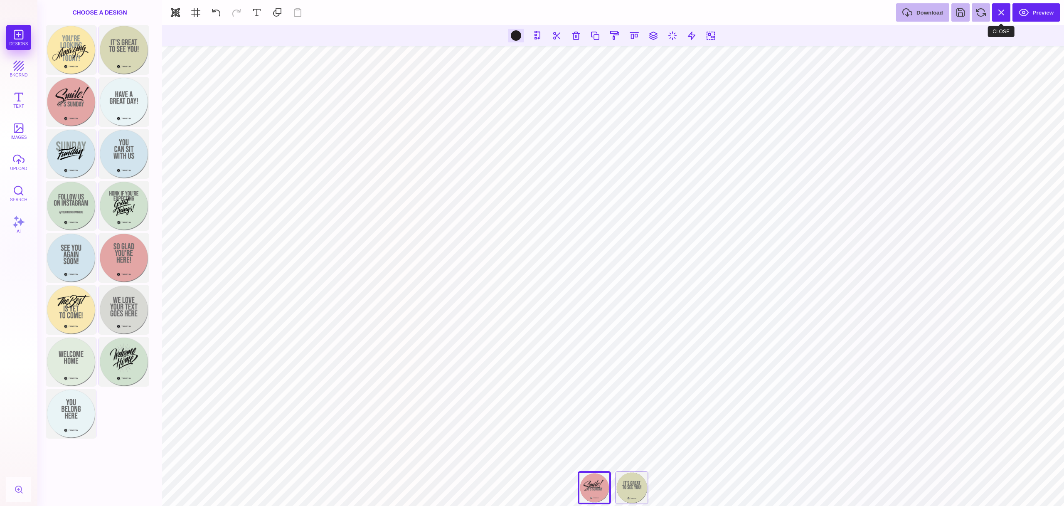
click at [998, 15] on button at bounding box center [1001, 12] width 18 height 18
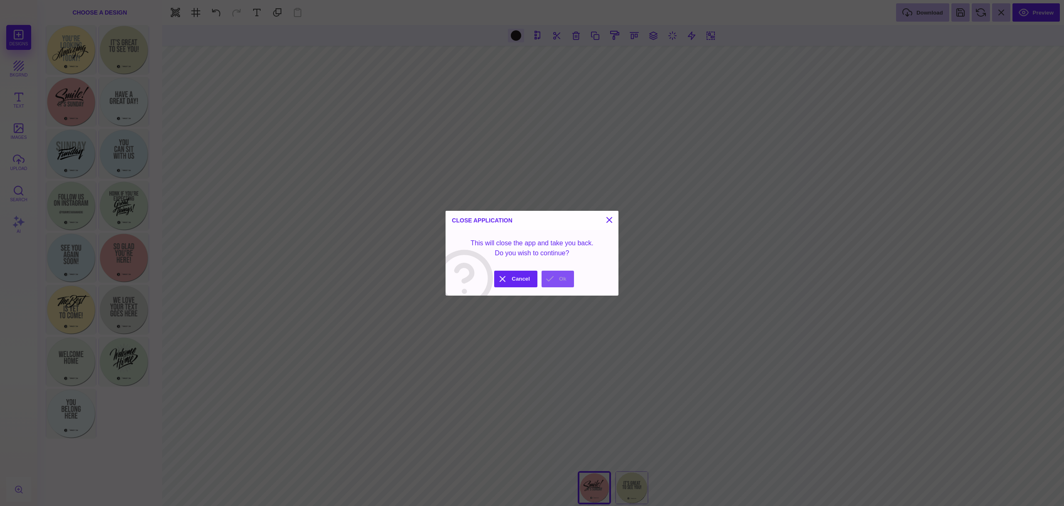
drag, startPoint x: 550, startPoint y: 277, endPoint x: 0, endPoint y: 3, distance: 613.8
click at [550, 277] on button "Ok" at bounding box center [558, 279] width 32 height 17
